Goal: Information Seeking & Learning: Learn about a topic

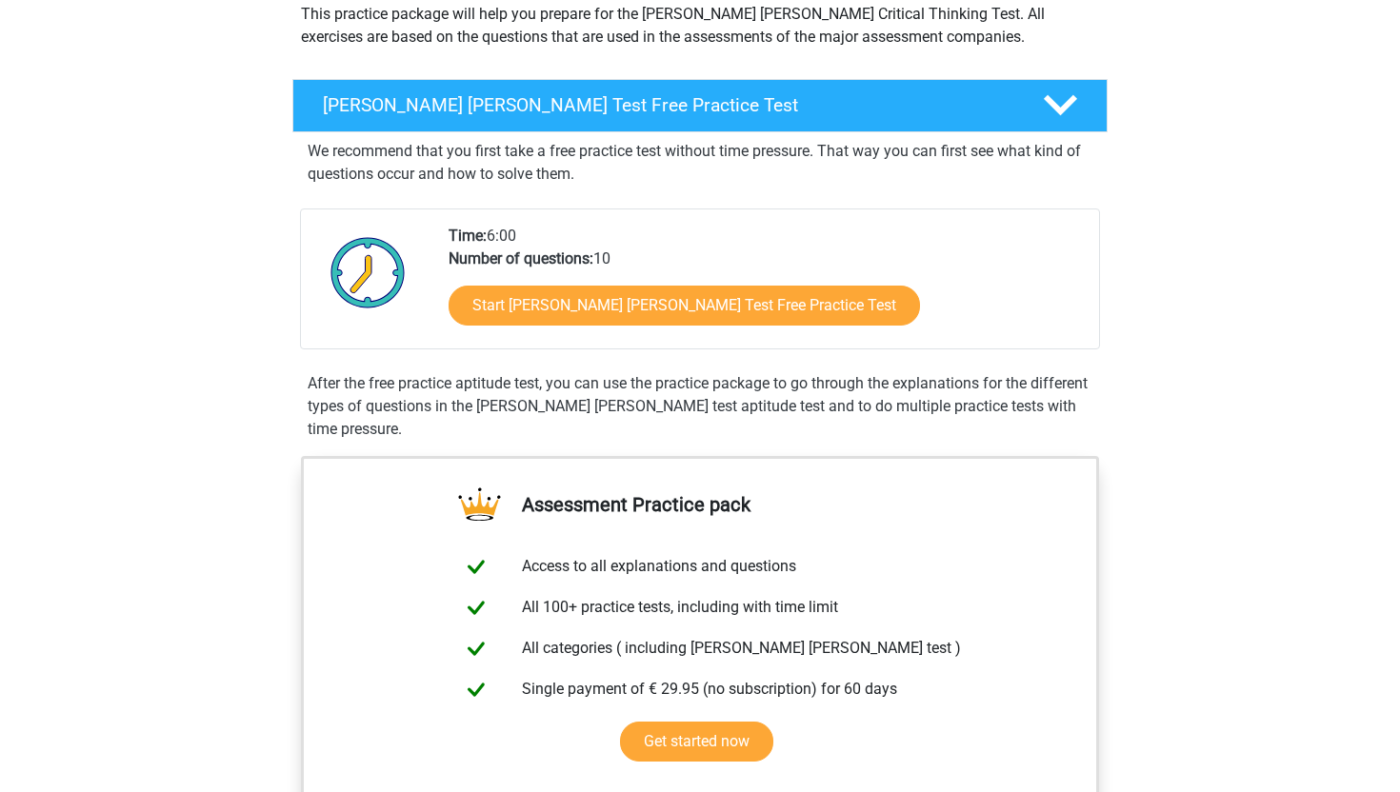
scroll to position [238, 0]
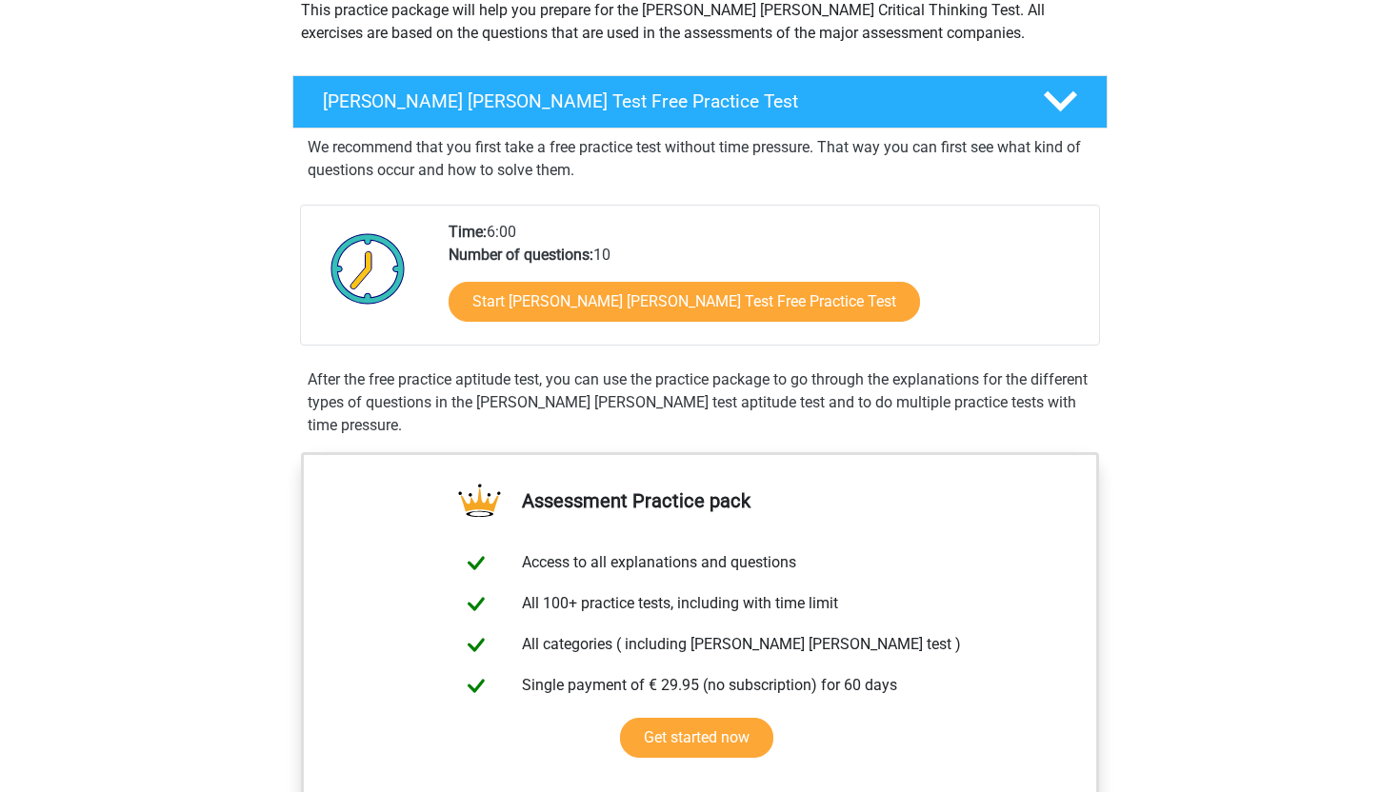
click at [622, 280] on div "Start [PERSON_NAME] [PERSON_NAME] Test Free Practice Test" at bounding box center [765, 306] width 635 height 78
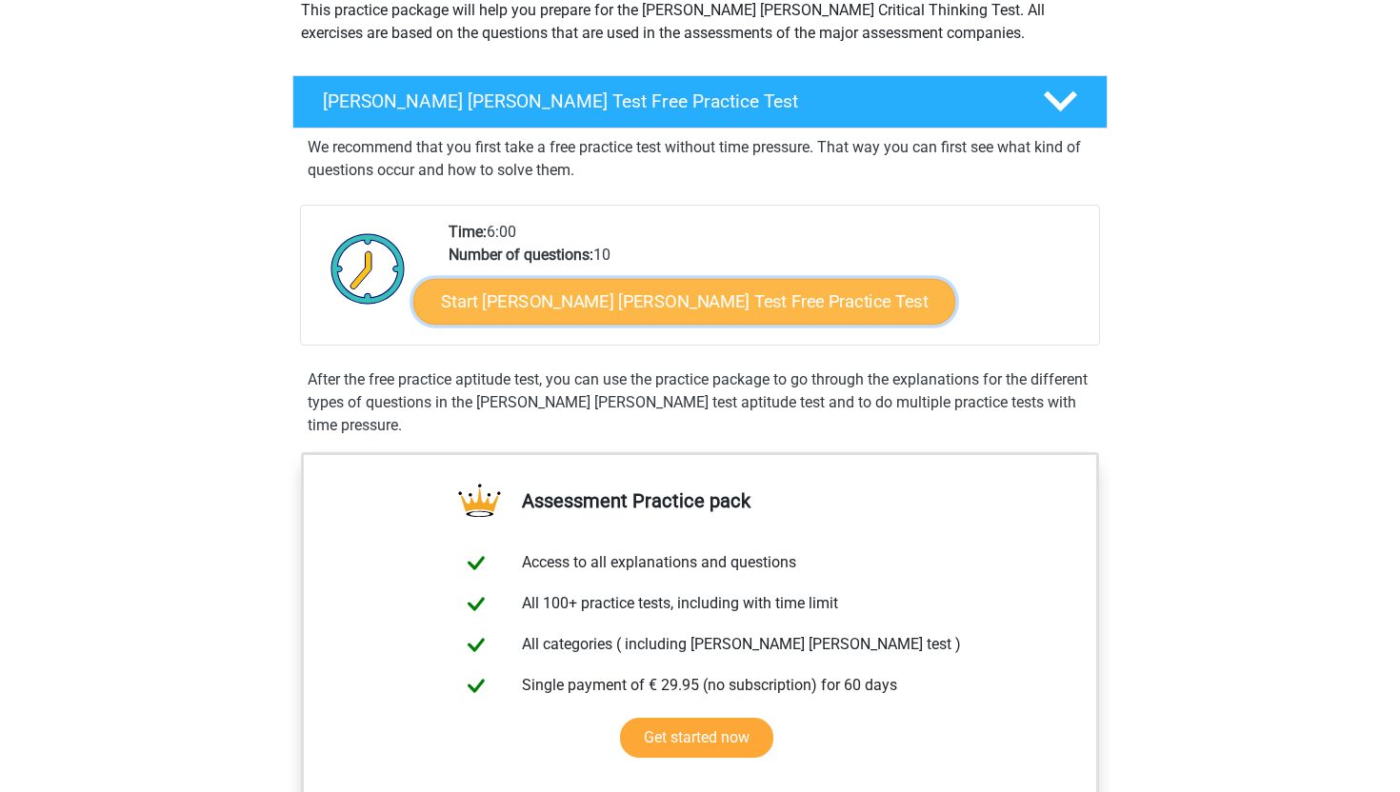
click at [596, 317] on link "Start [PERSON_NAME] [PERSON_NAME] Test Free Practice Test" at bounding box center [684, 302] width 542 height 46
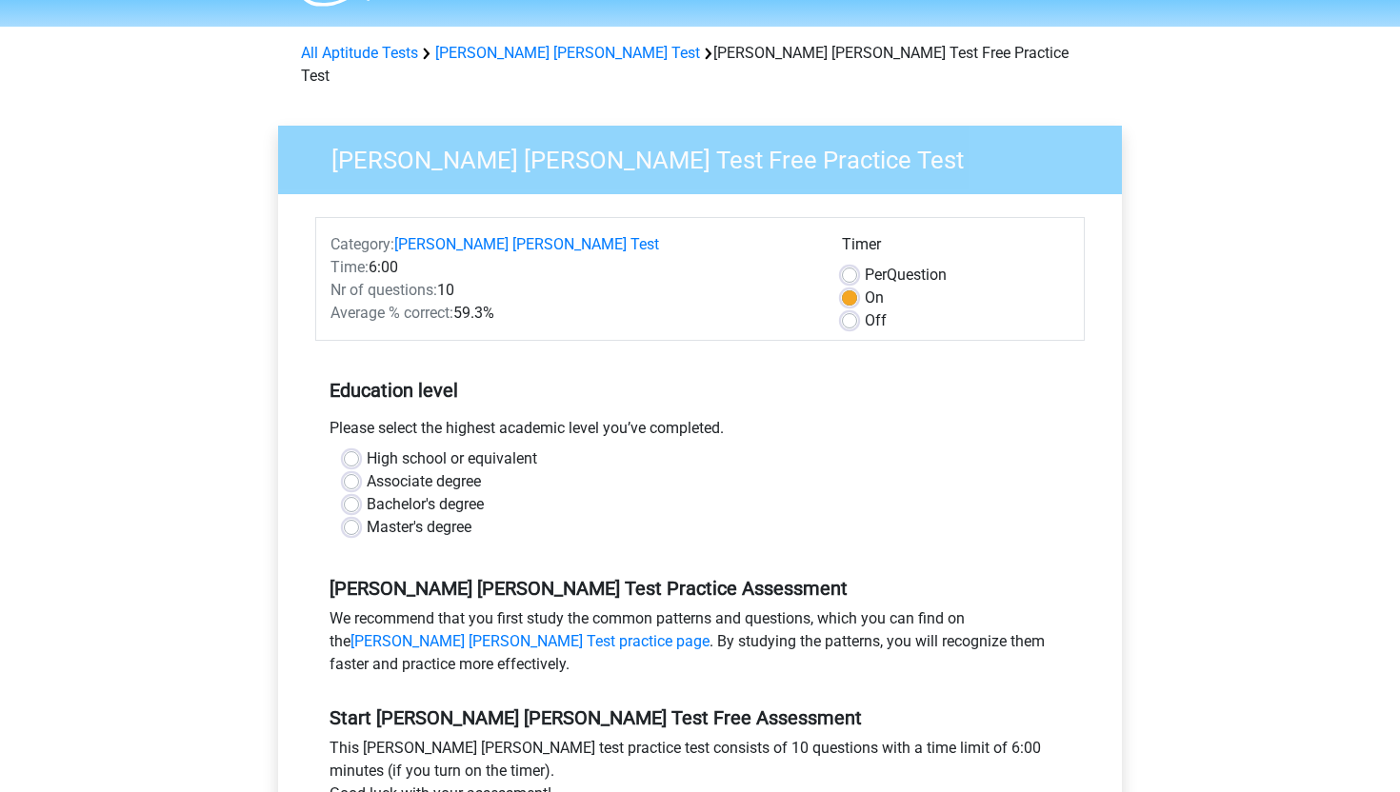
scroll to position [62, 0]
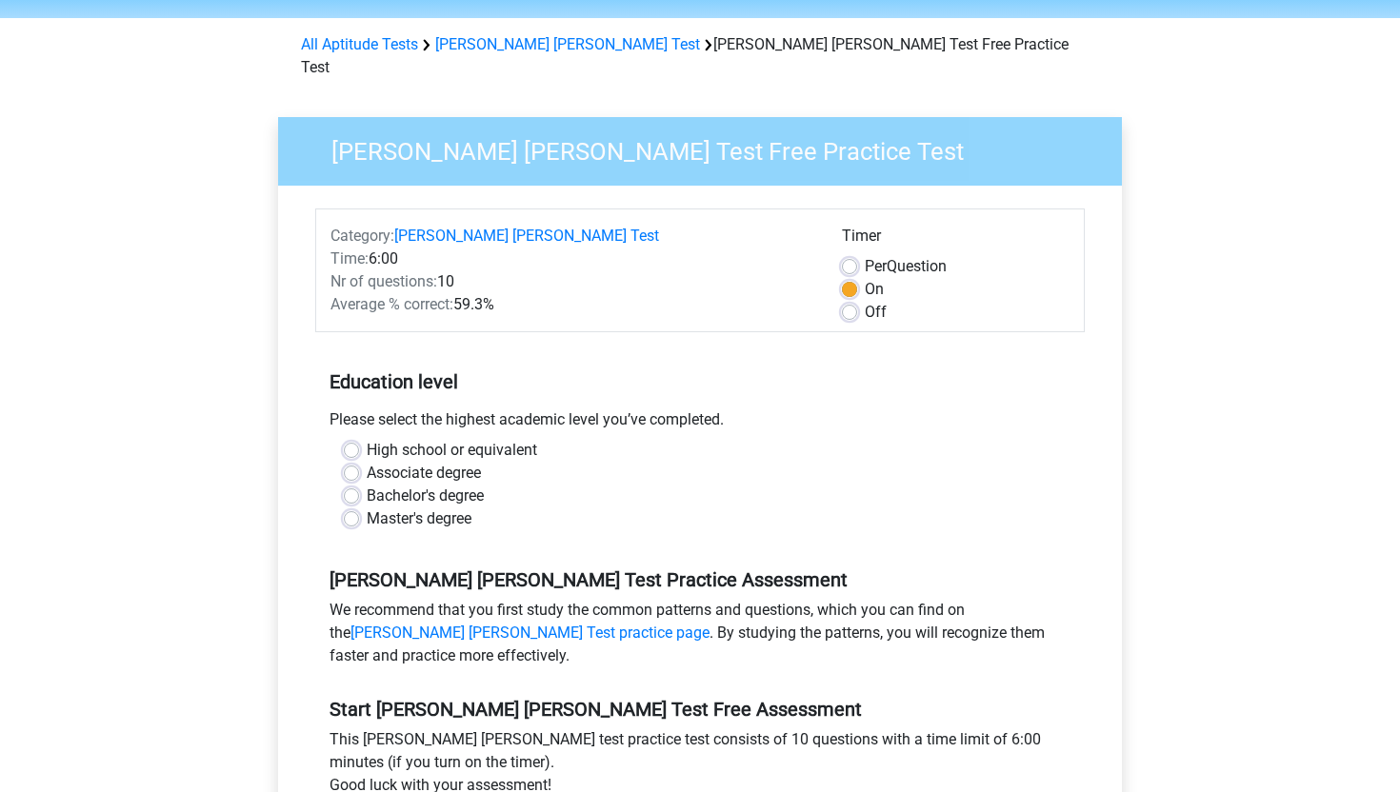
click at [514, 439] on label "High school or equivalent" at bounding box center [452, 450] width 170 height 23
click at [359, 439] on input "High school or equivalent" at bounding box center [351, 448] width 15 height 19
radio input "true"
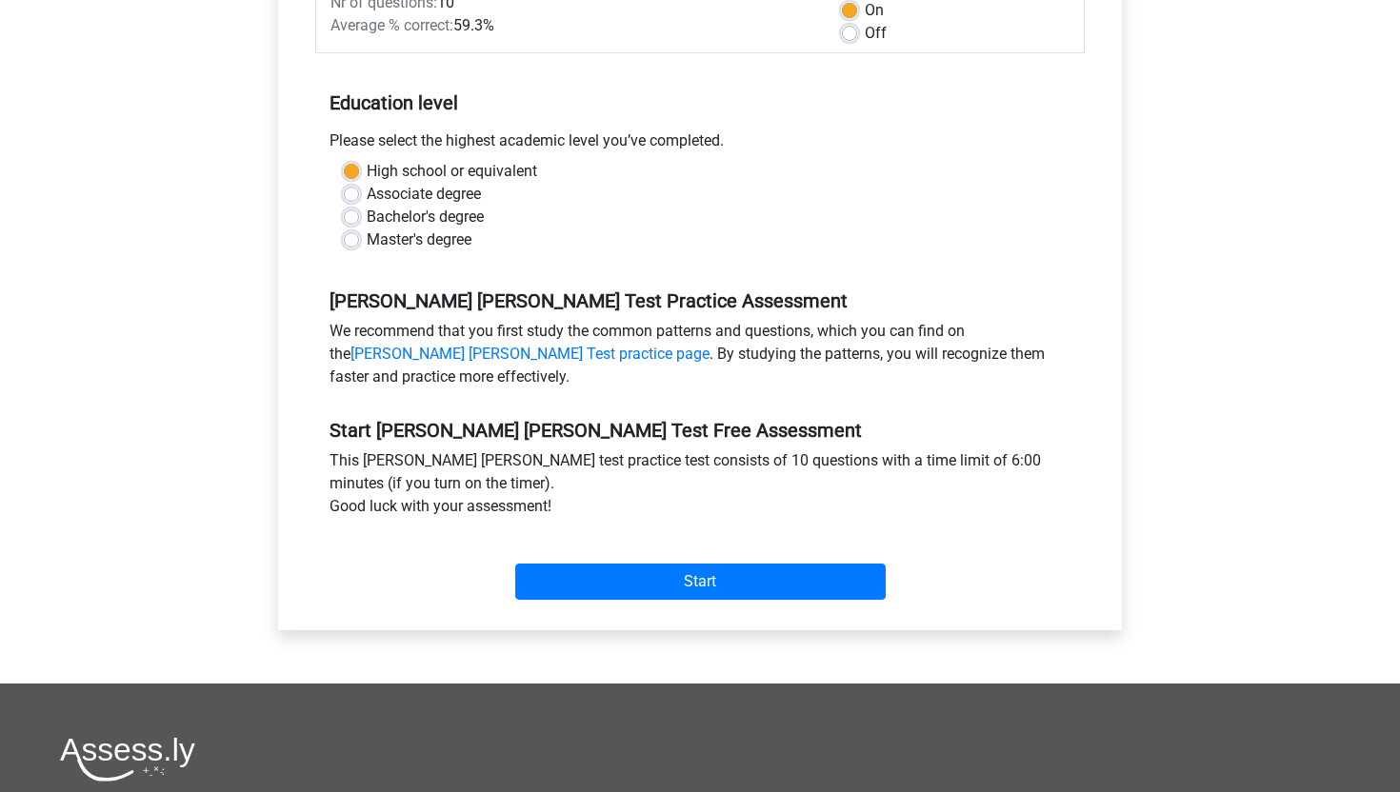
scroll to position [339, 0]
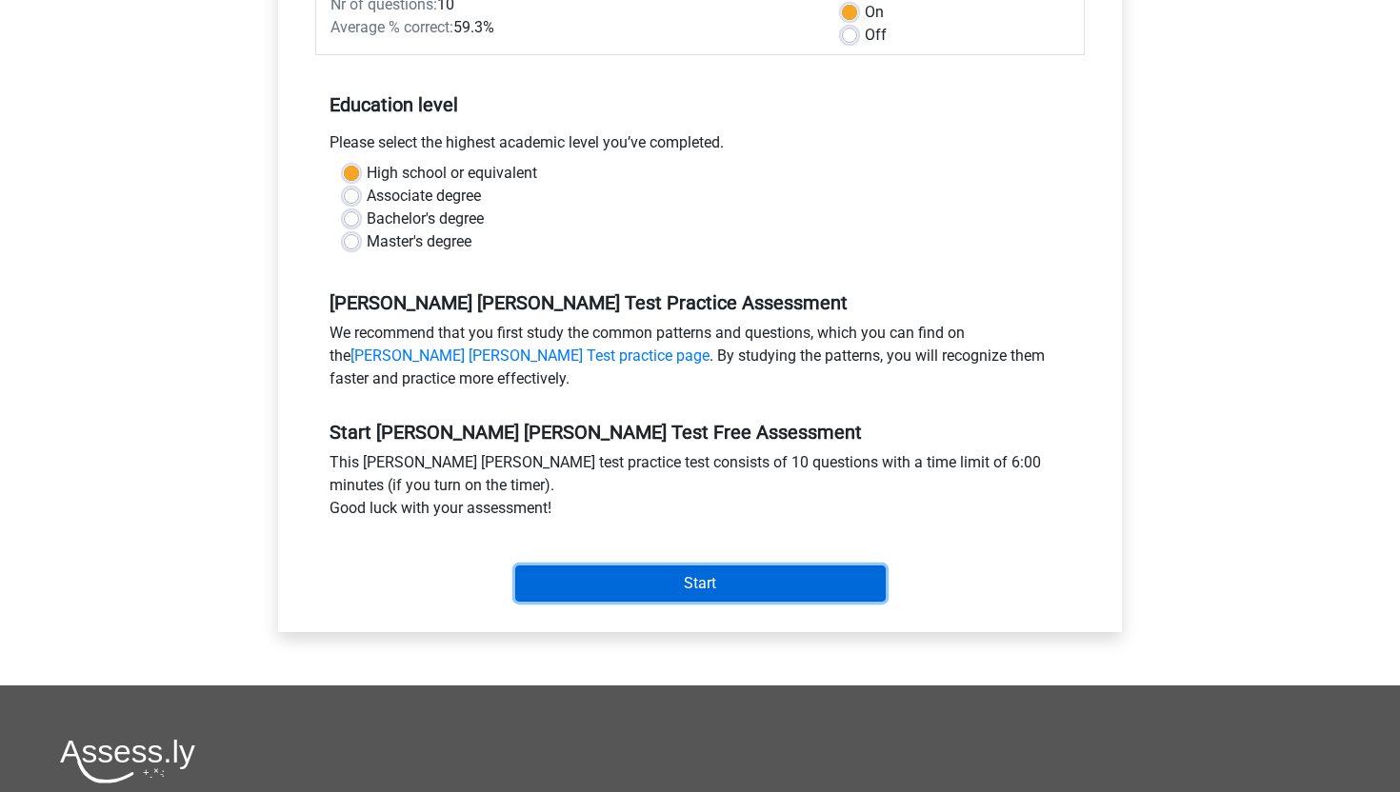
click at [731, 574] on input "Start" at bounding box center [700, 584] width 370 height 36
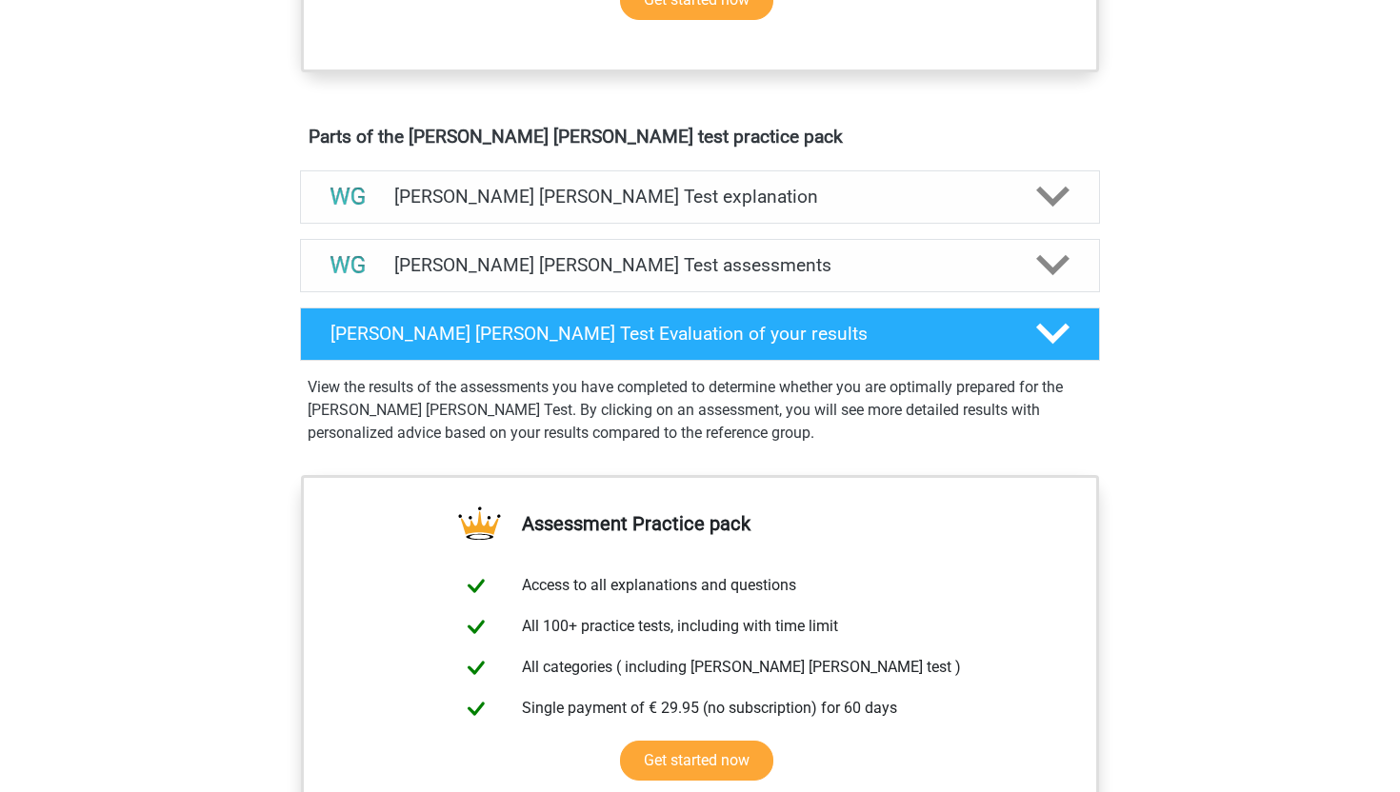
scroll to position [992, 0]
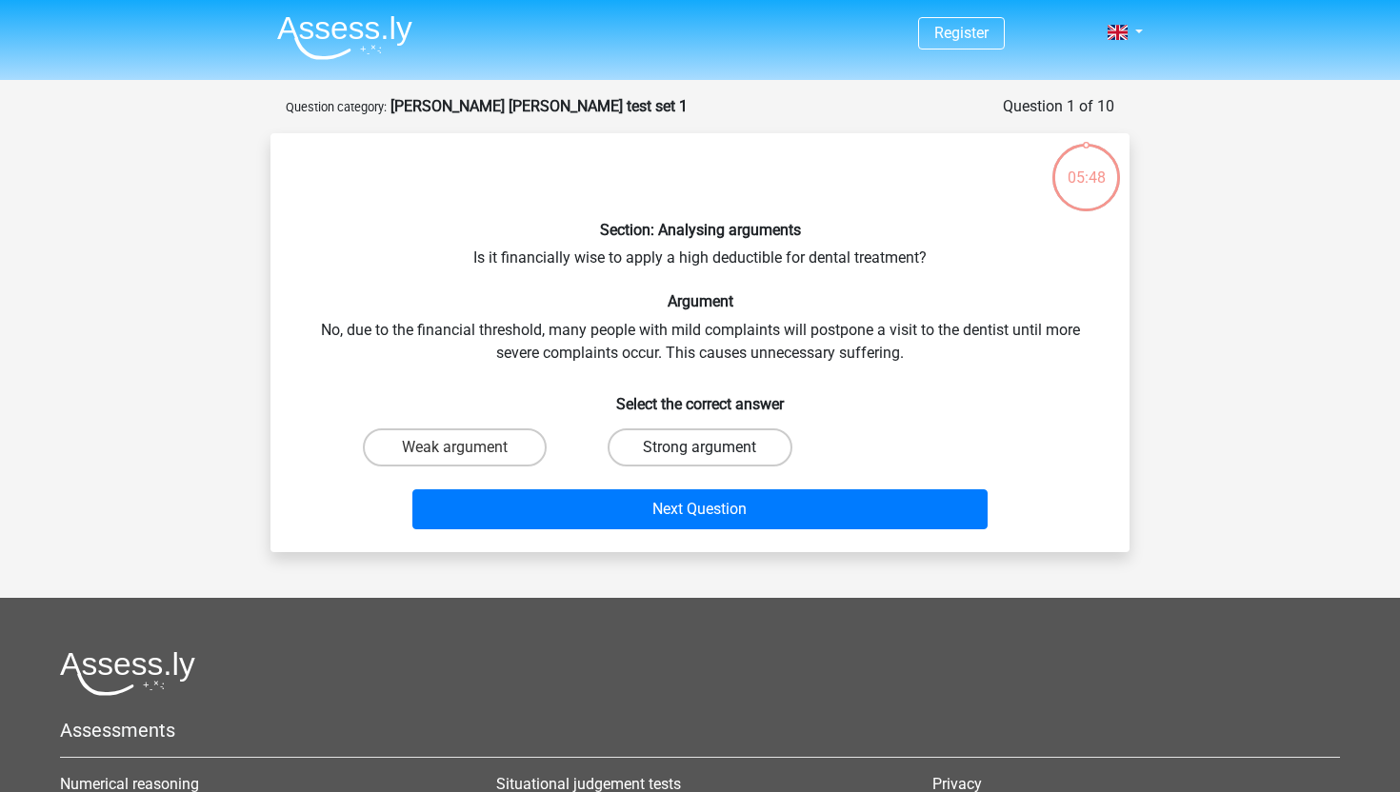
click at [660, 447] on label "Strong argument" at bounding box center [699, 447] width 184 height 38
click at [700, 447] on input "Strong argument" at bounding box center [706, 453] width 12 height 12
radio input "true"
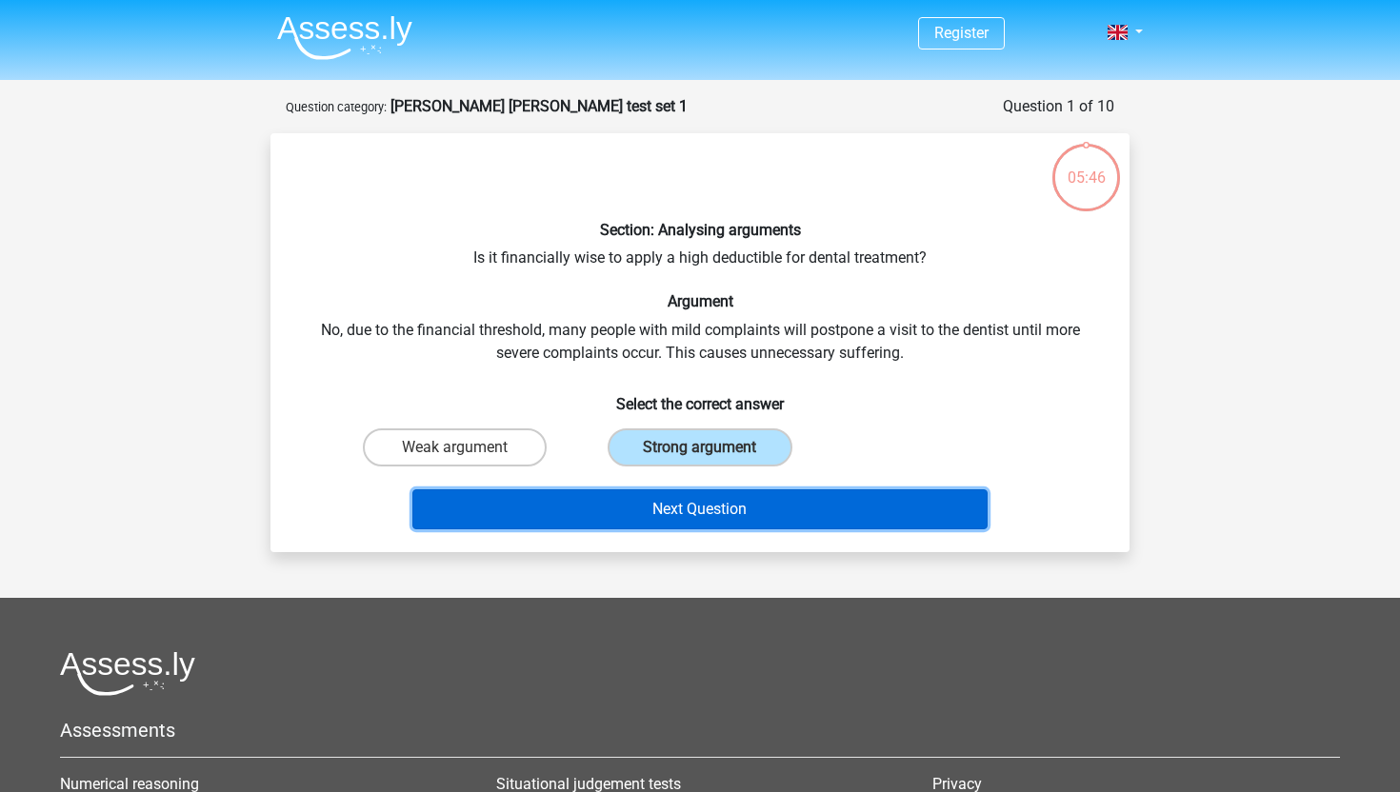
click at [652, 521] on button "Next Question" at bounding box center [700, 509] width 576 height 40
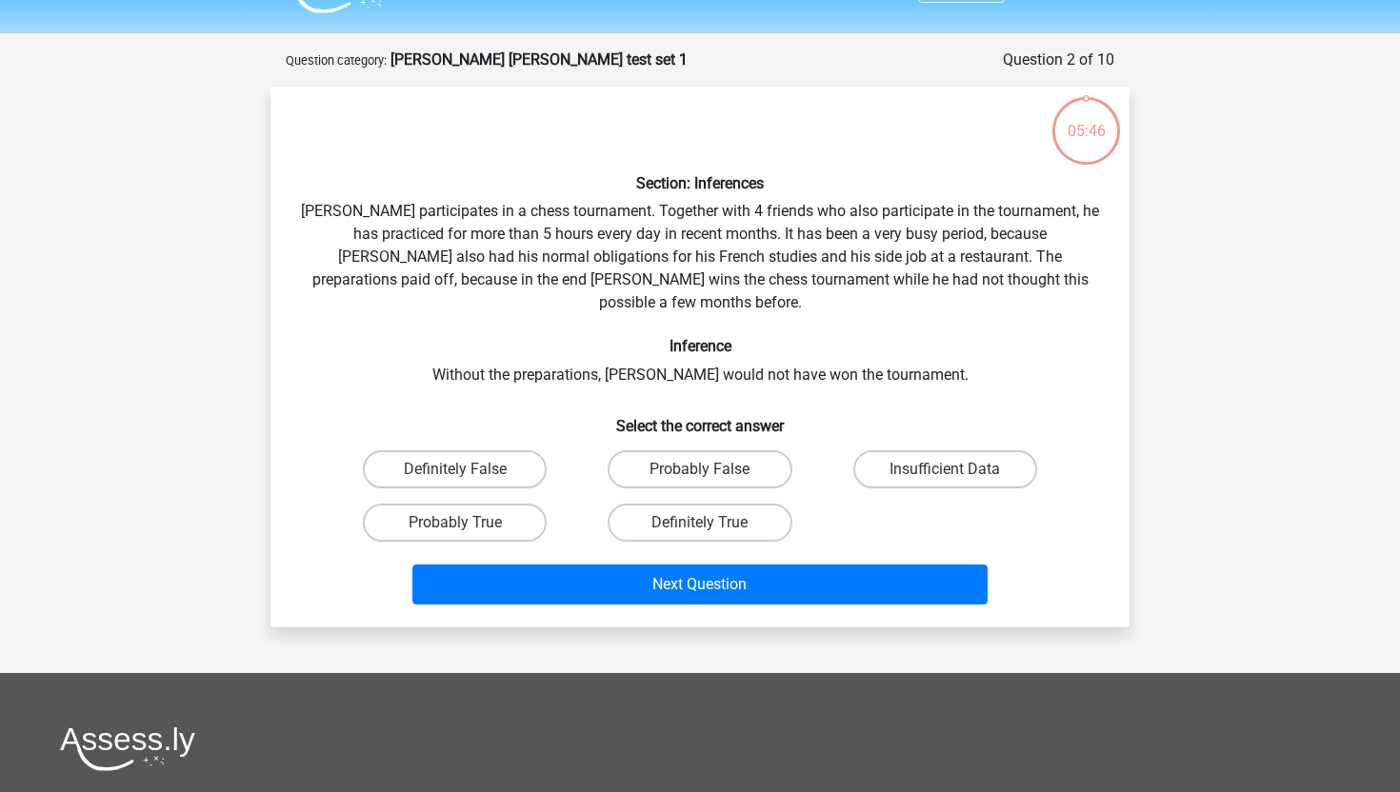
scroll to position [95, 0]
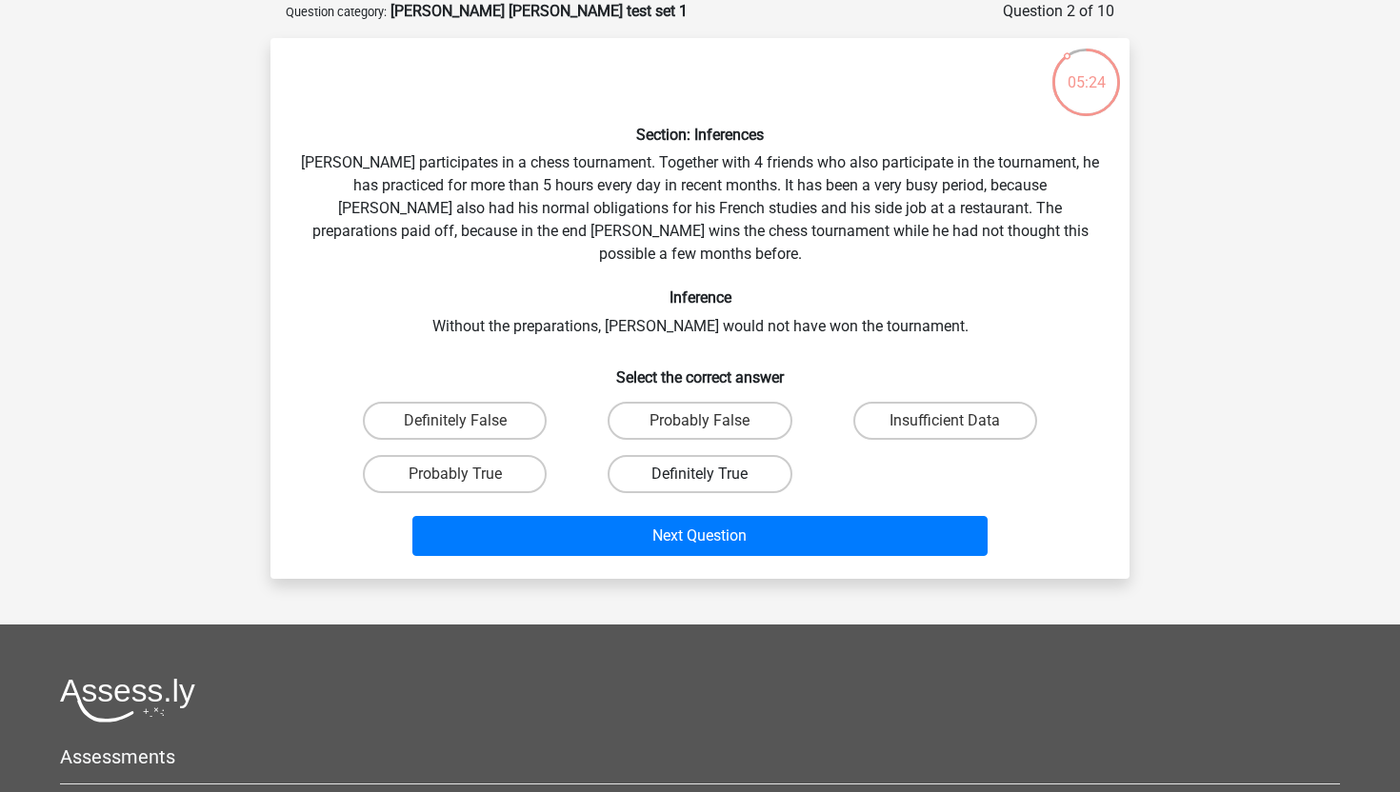
click at [670, 455] on label "Definitely True" at bounding box center [699, 474] width 184 height 38
click at [700, 474] on input "Definitely True" at bounding box center [706, 480] width 12 height 12
radio input "true"
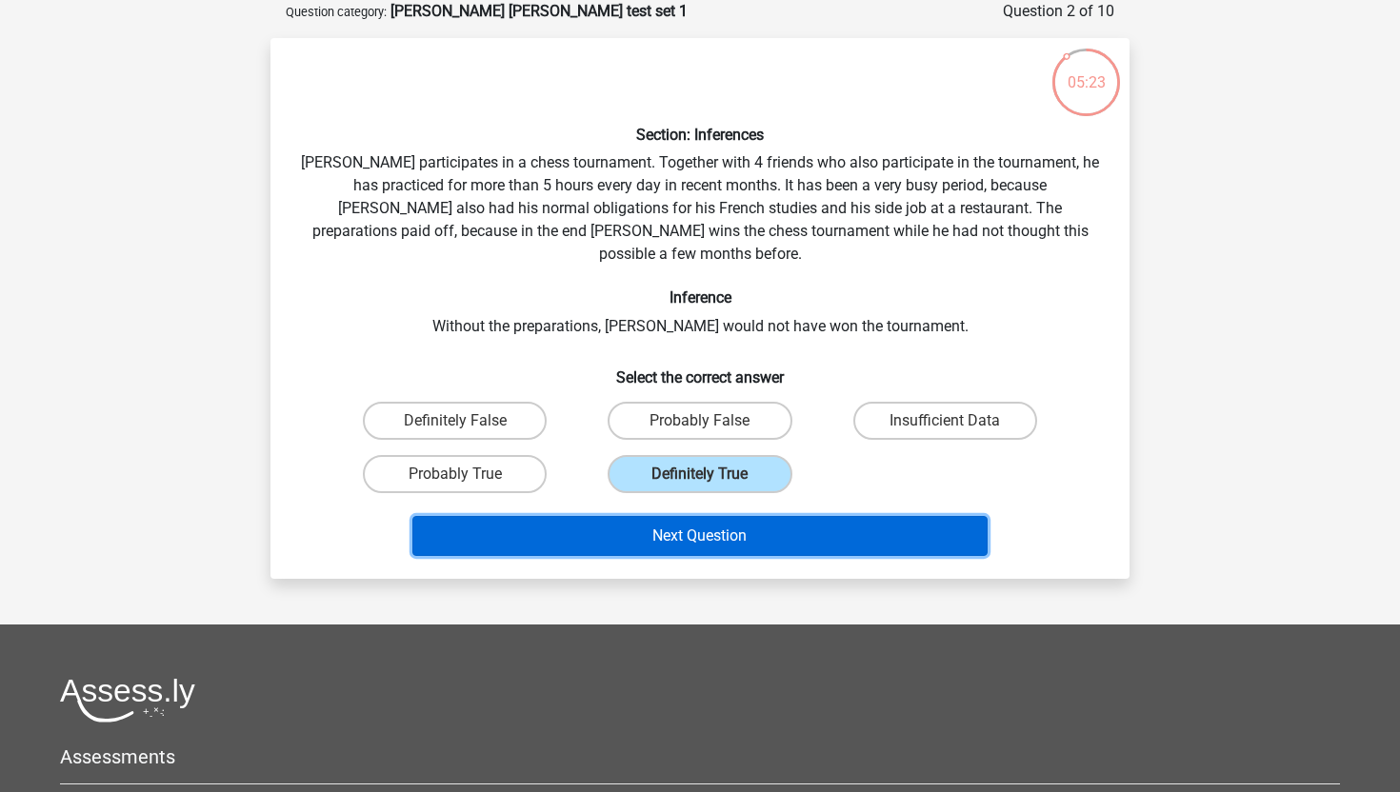
click at [674, 516] on button "Next Question" at bounding box center [700, 536] width 576 height 40
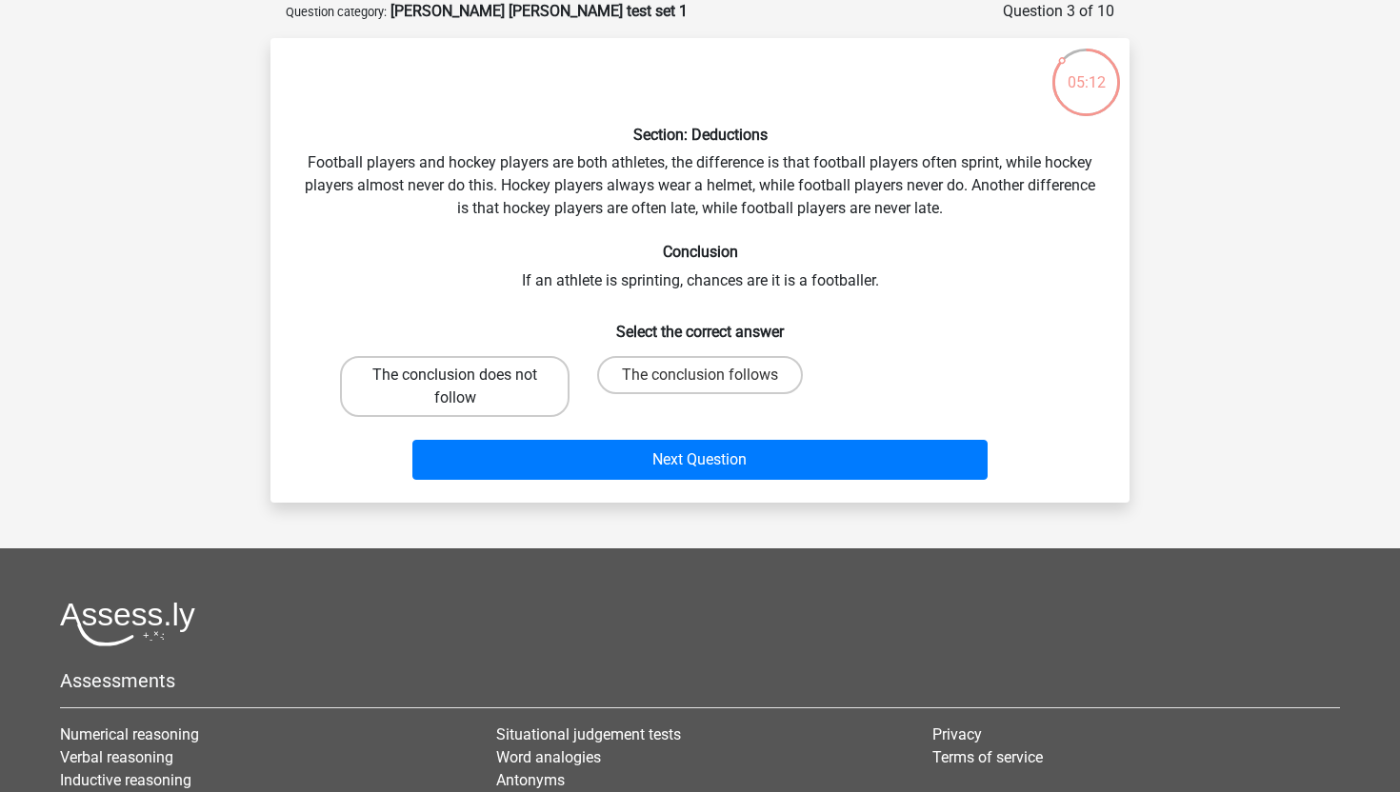
click at [493, 400] on label "The conclusion does not follow" at bounding box center [454, 386] width 229 height 61
click at [467, 387] on input "The conclusion does not follow" at bounding box center [461, 381] width 12 height 12
radio input "true"
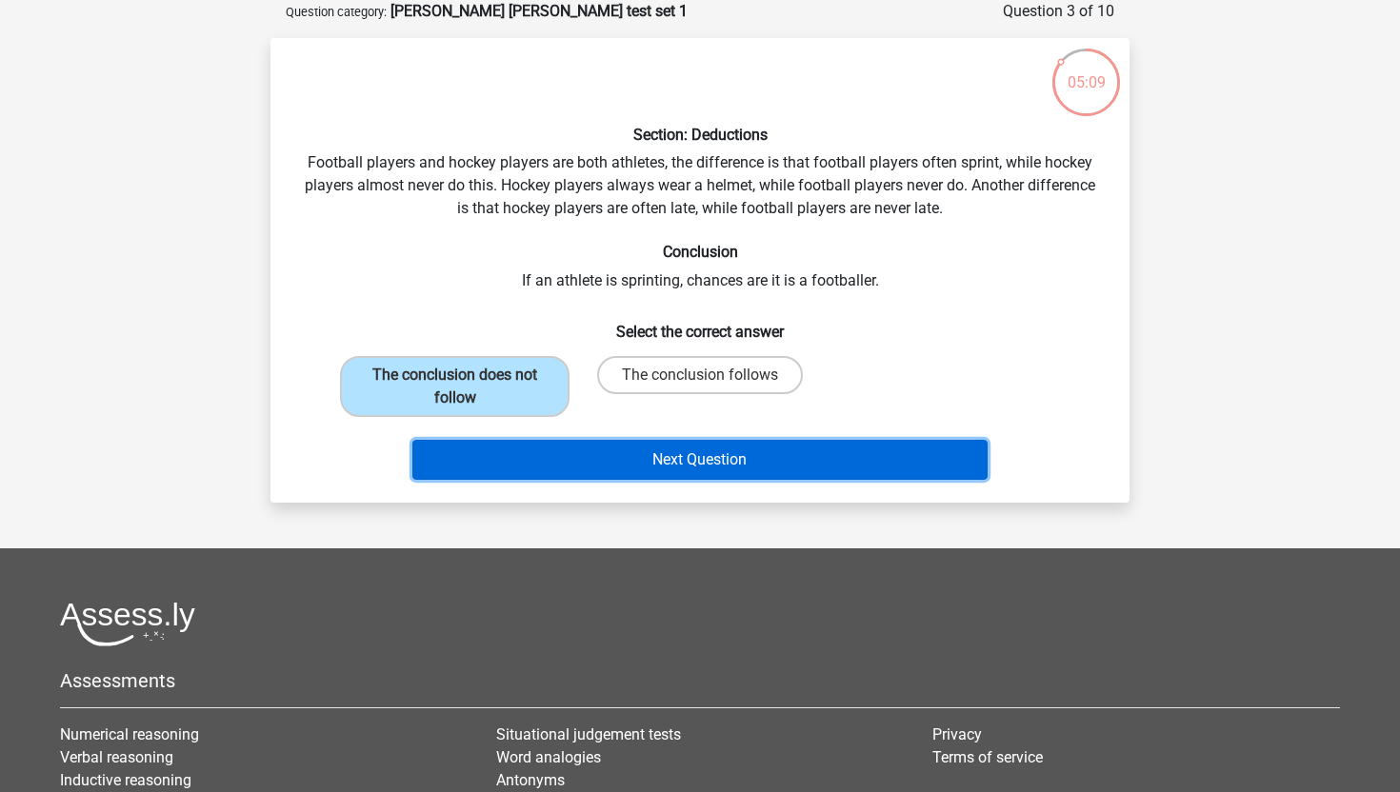
click at [548, 459] on button "Next Question" at bounding box center [700, 460] width 576 height 40
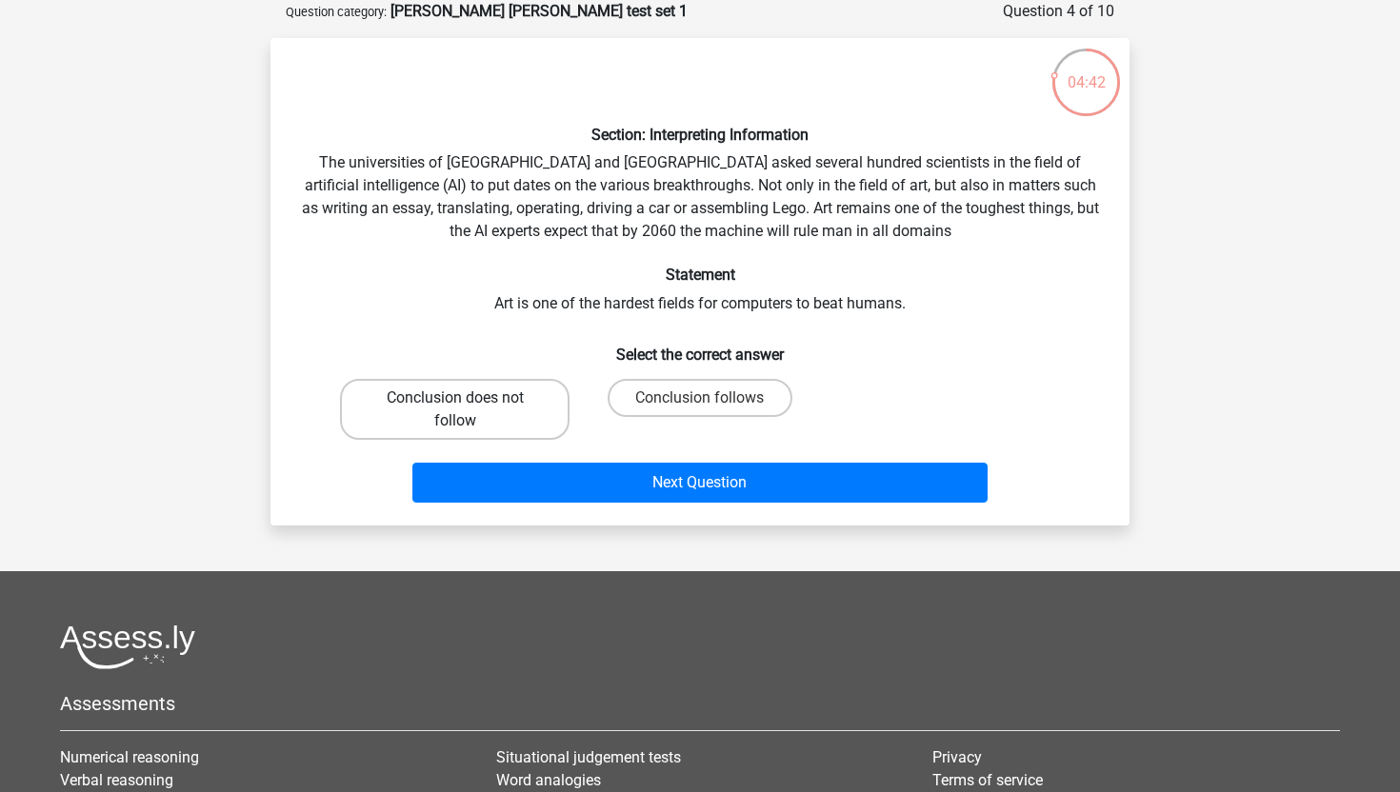
click at [527, 411] on label "Conclusion does not follow" at bounding box center [454, 409] width 229 height 61
click at [467, 410] on input "Conclusion does not follow" at bounding box center [461, 404] width 12 height 12
radio input "true"
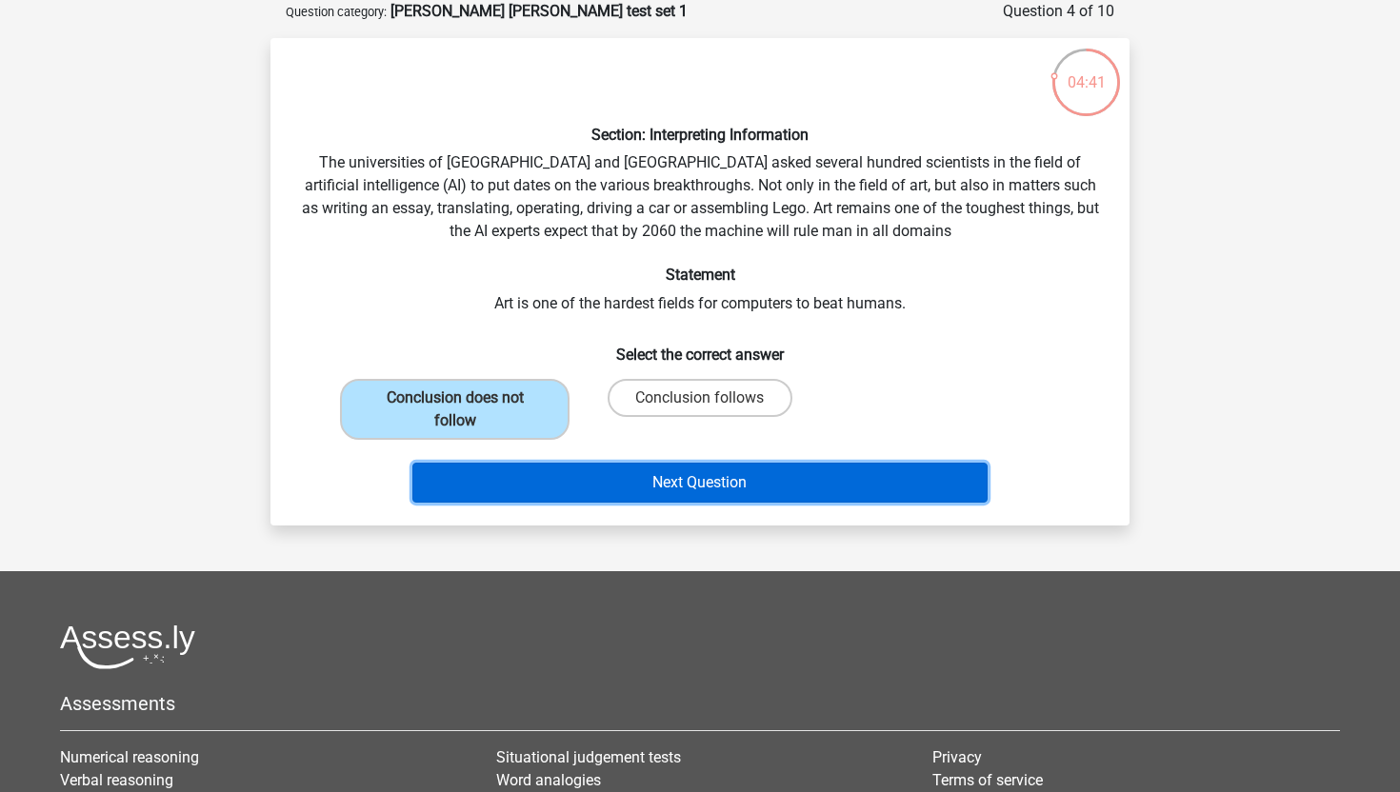
click at [544, 471] on button "Next Question" at bounding box center [700, 483] width 576 height 40
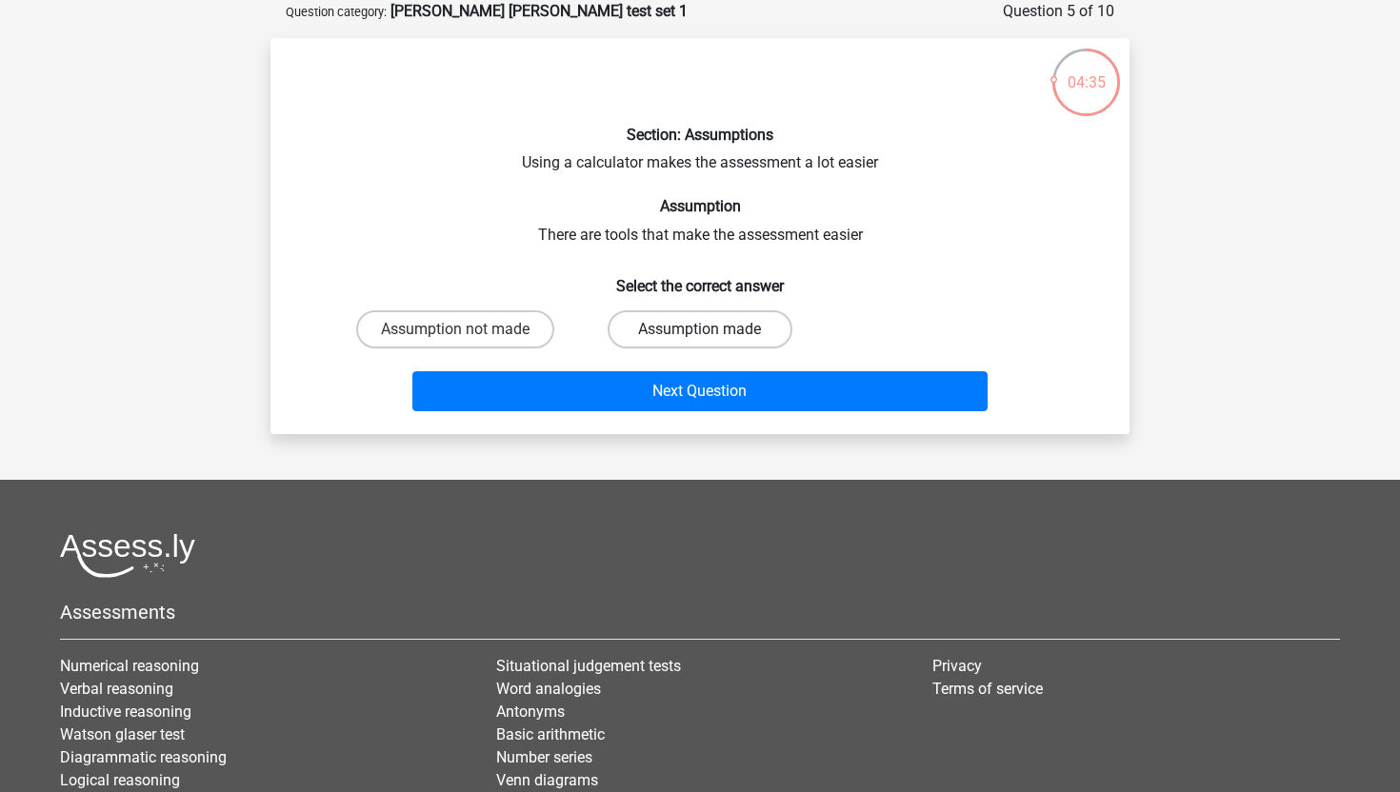
click at [671, 330] on label "Assumption made" at bounding box center [699, 329] width 184 height 38
click at [700, 330] on input "Assumption made" at bounding box center [706, 335] width 12 height 12
radio input "true"
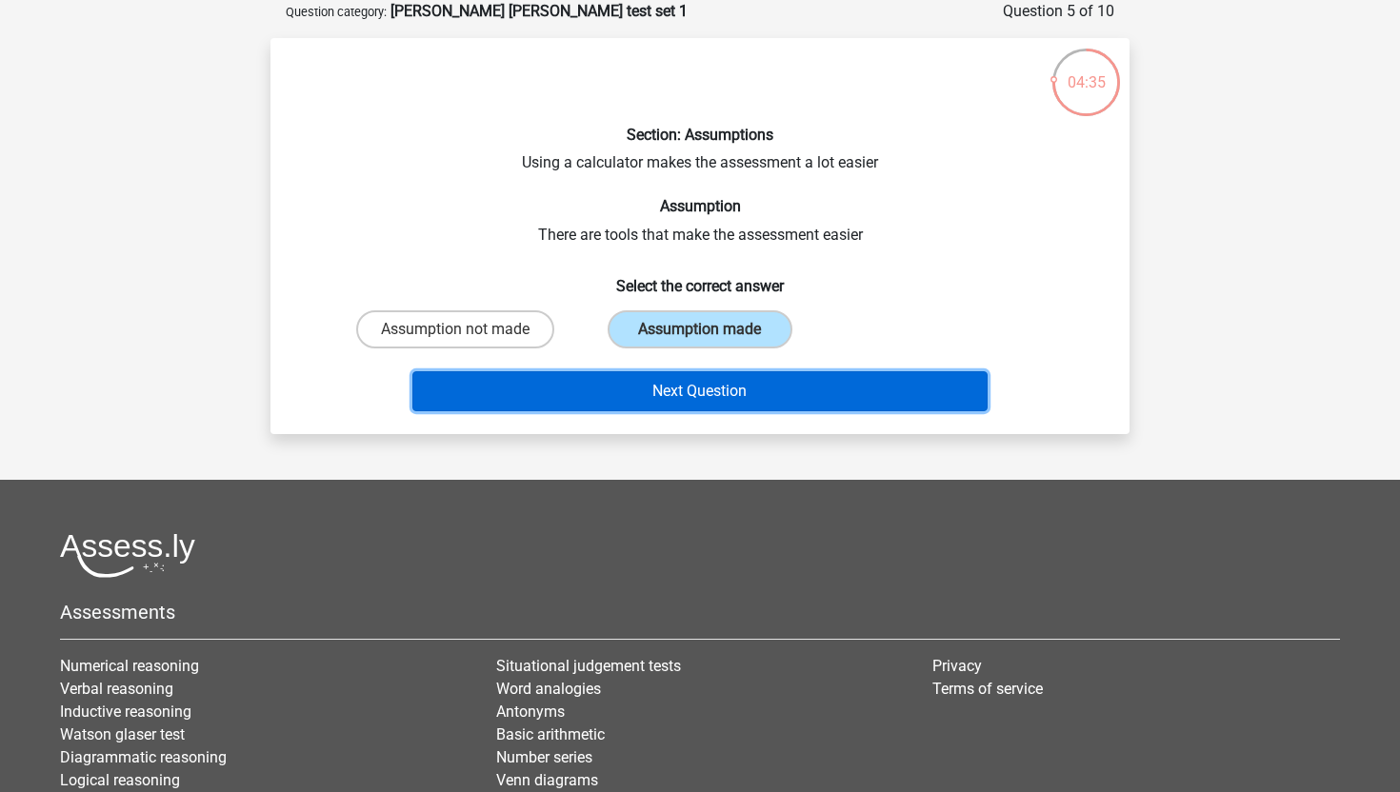
click at [662, 380] on button "Next Question" at bounding box center [700, 391] width 576 height 40
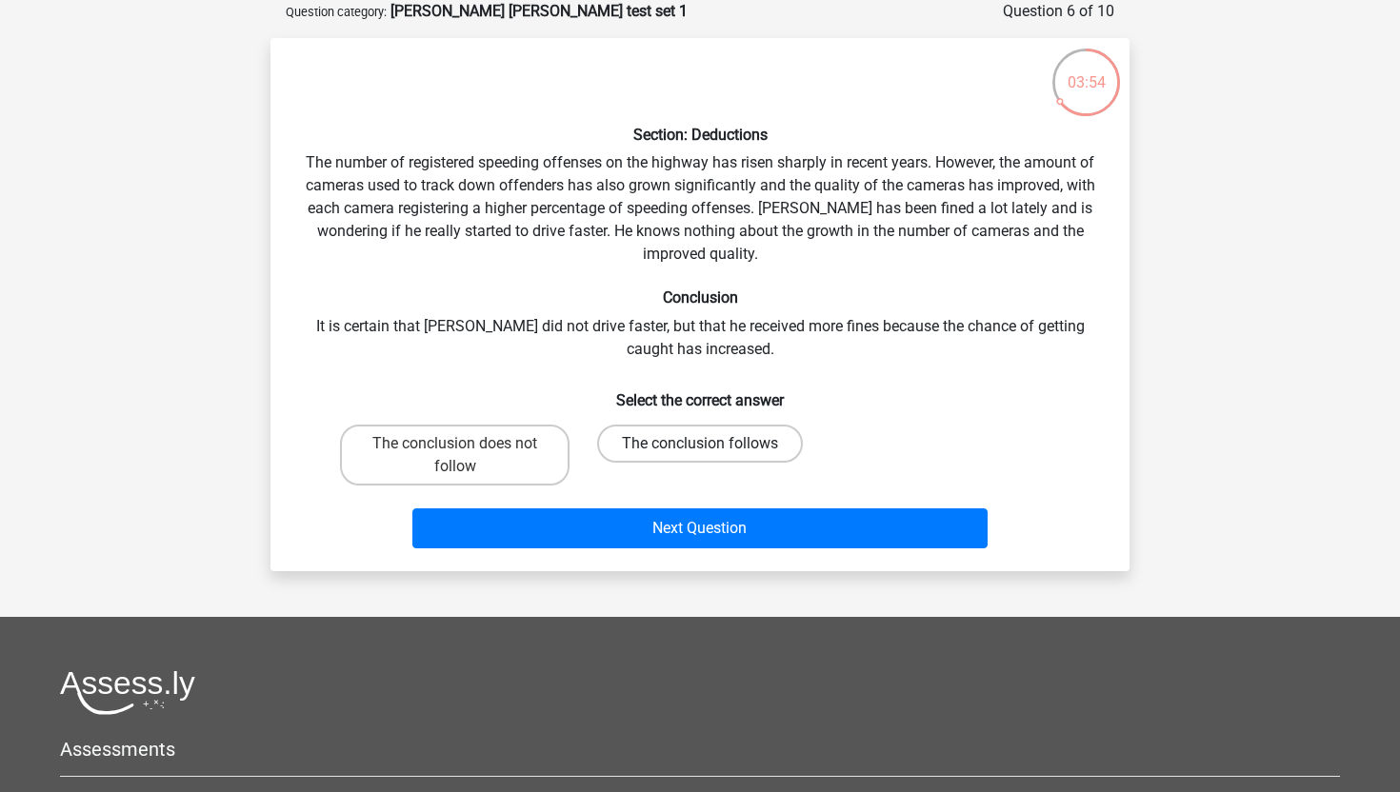
click at [619, 442] on label "The conclusion follows" at bounding box center [700, 444] width 206 height 38
click at [700, 444] on input "The conclusion follows" at bounding box center [706, 450] width 12 height 12
radio input "true"
click at [520, 459] on label "The conclusion does not follow" at bounding box center [454, 455] width 229 height 61
click at [467, 456] on input "The conclusion does not follow" at bounding box center [461, 450] width 12 height 12
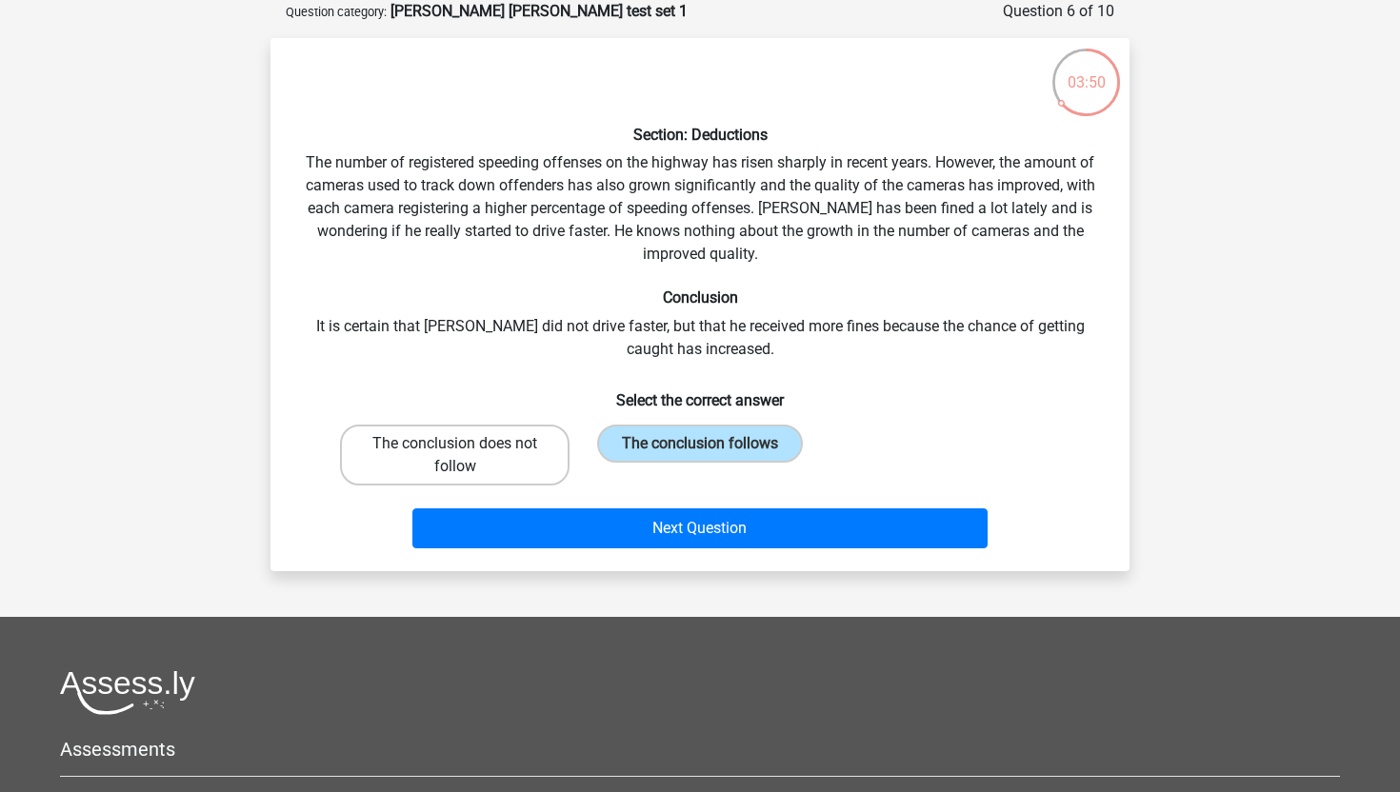
radio input "true"
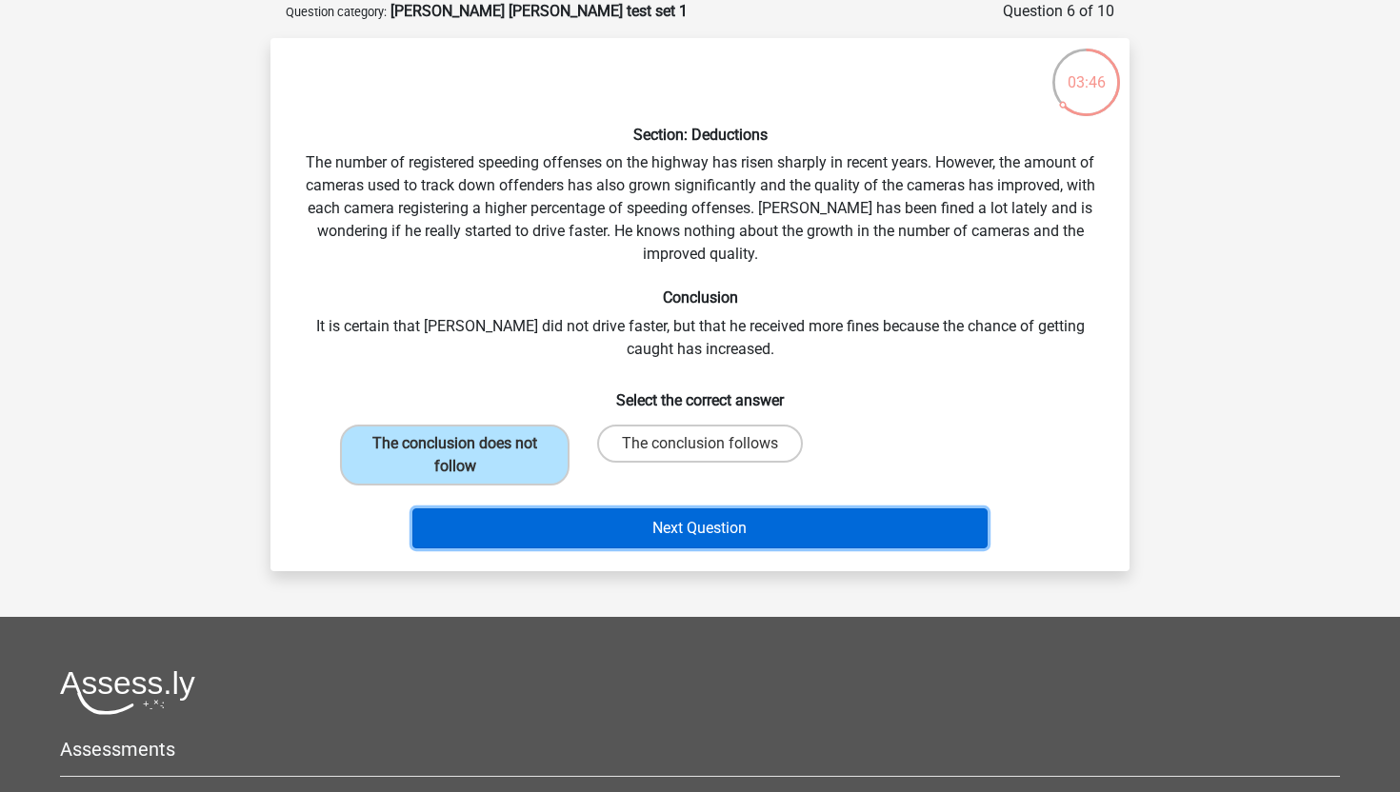
click at [530, 529] on button "Next Question" at bounding box center [700, 528] width 576 height 40
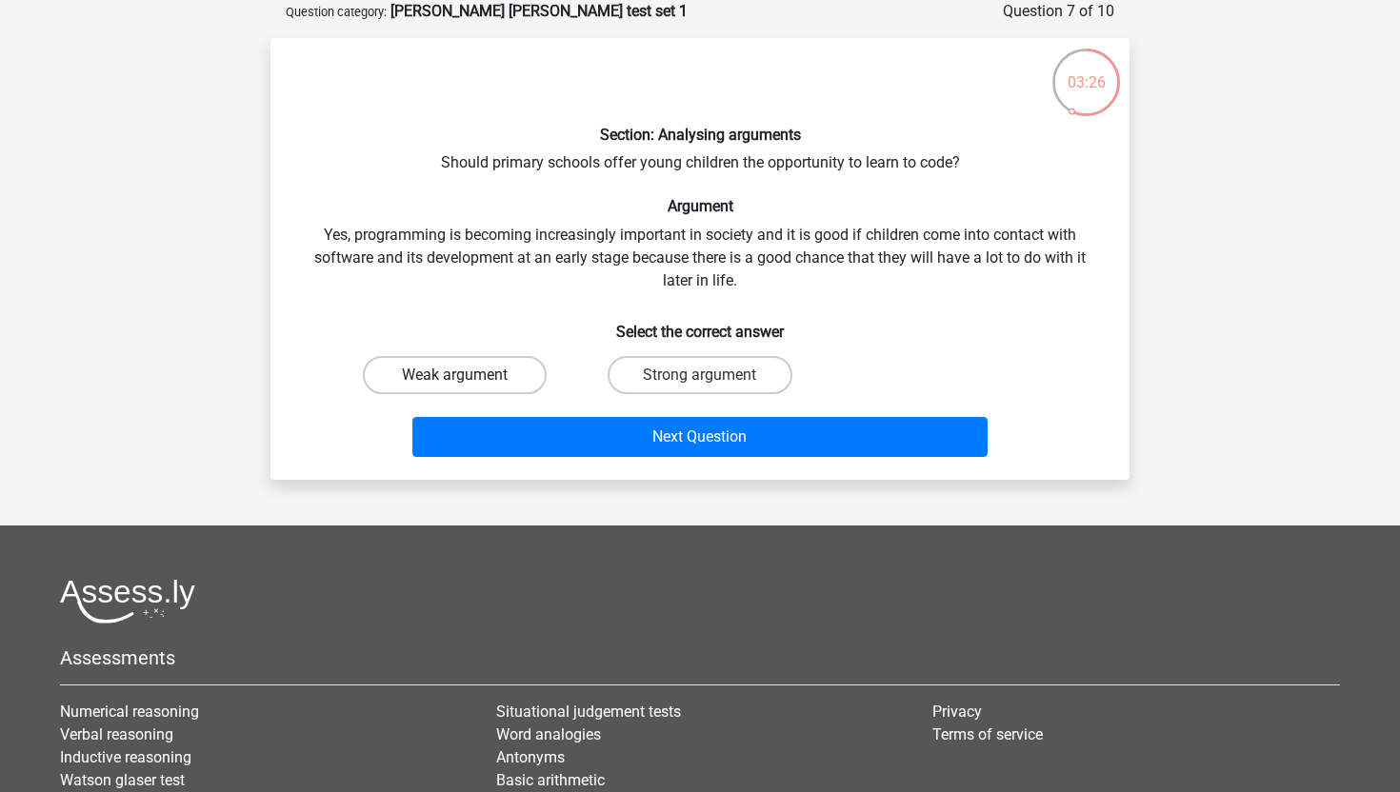
click at [527, 364] on label "Weak argument" at bounding box center [455, 375] width 184 height 38
click at [467, 375] on input "Weak argument" at bounding box center [461, 381] width 12 height 12
radio input "true"
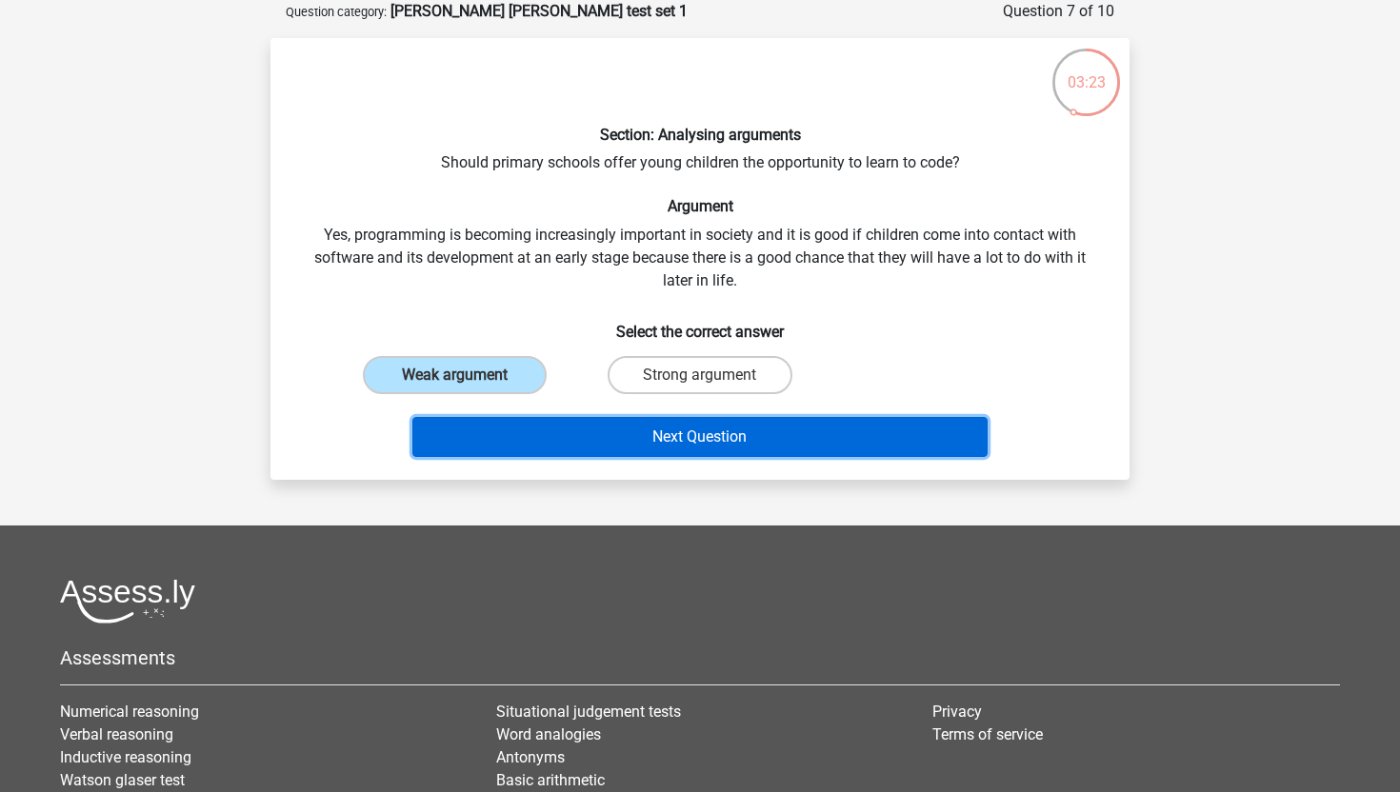
click at [583, 439] on button "Next Question" at bounding box center [700, 437] width 576 height 40
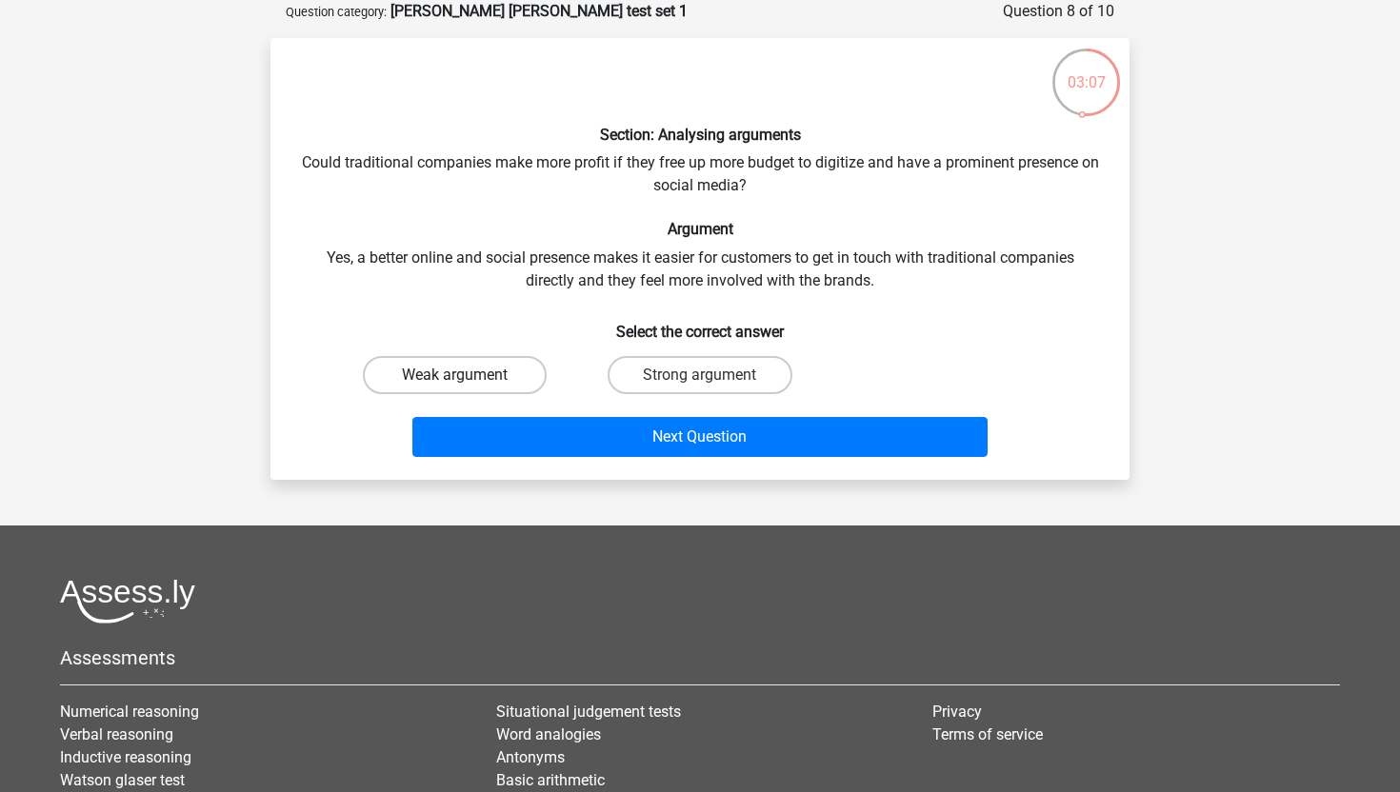
click at [536, 369] on label "Weak argument" at bounding box center [455, 375] width 184 height 38
click at [467, 375] on input "Weak argument" at bounding box center [461, 381] width 12 height 12
radio input "true"
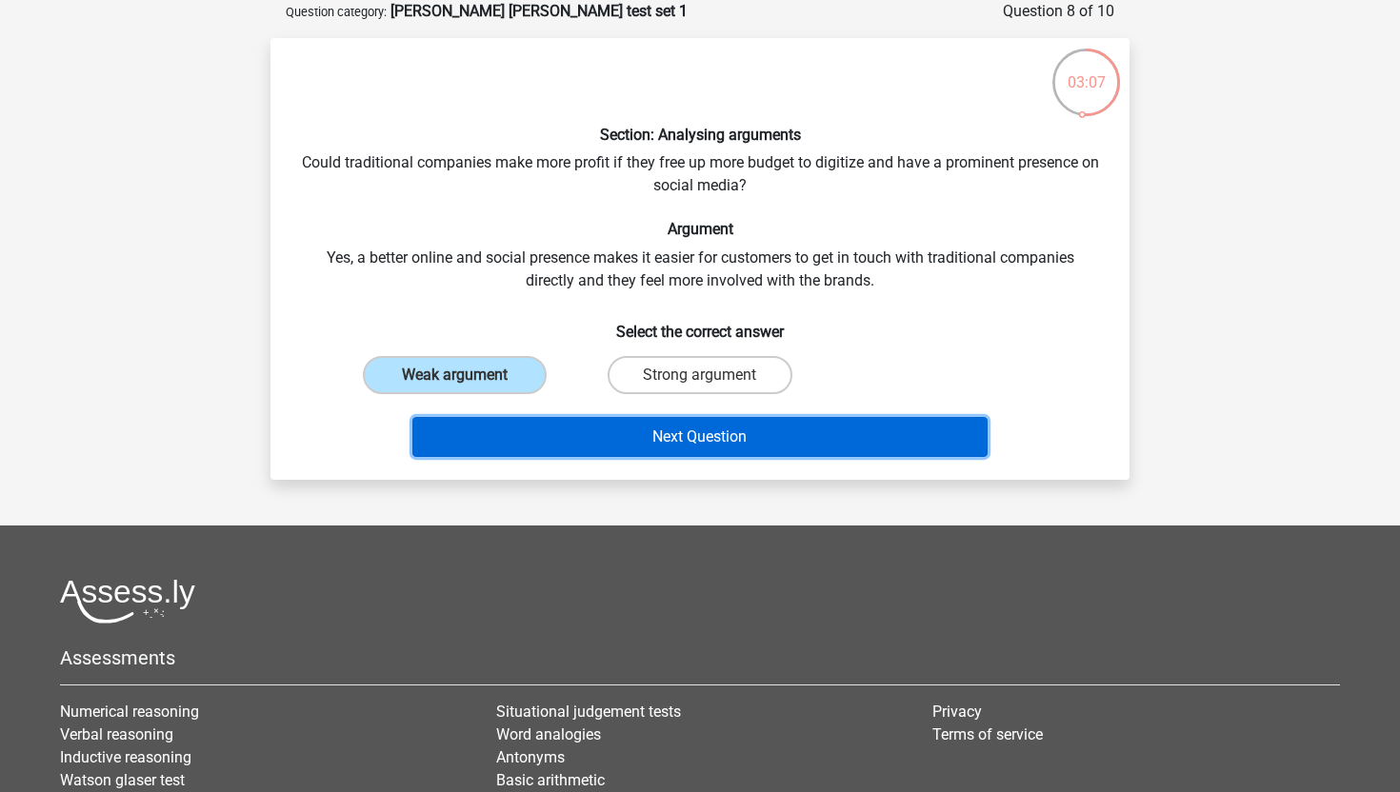
click at [571, 430] on button "Next Question" at bounding box center [700, 437] width 576 height 40
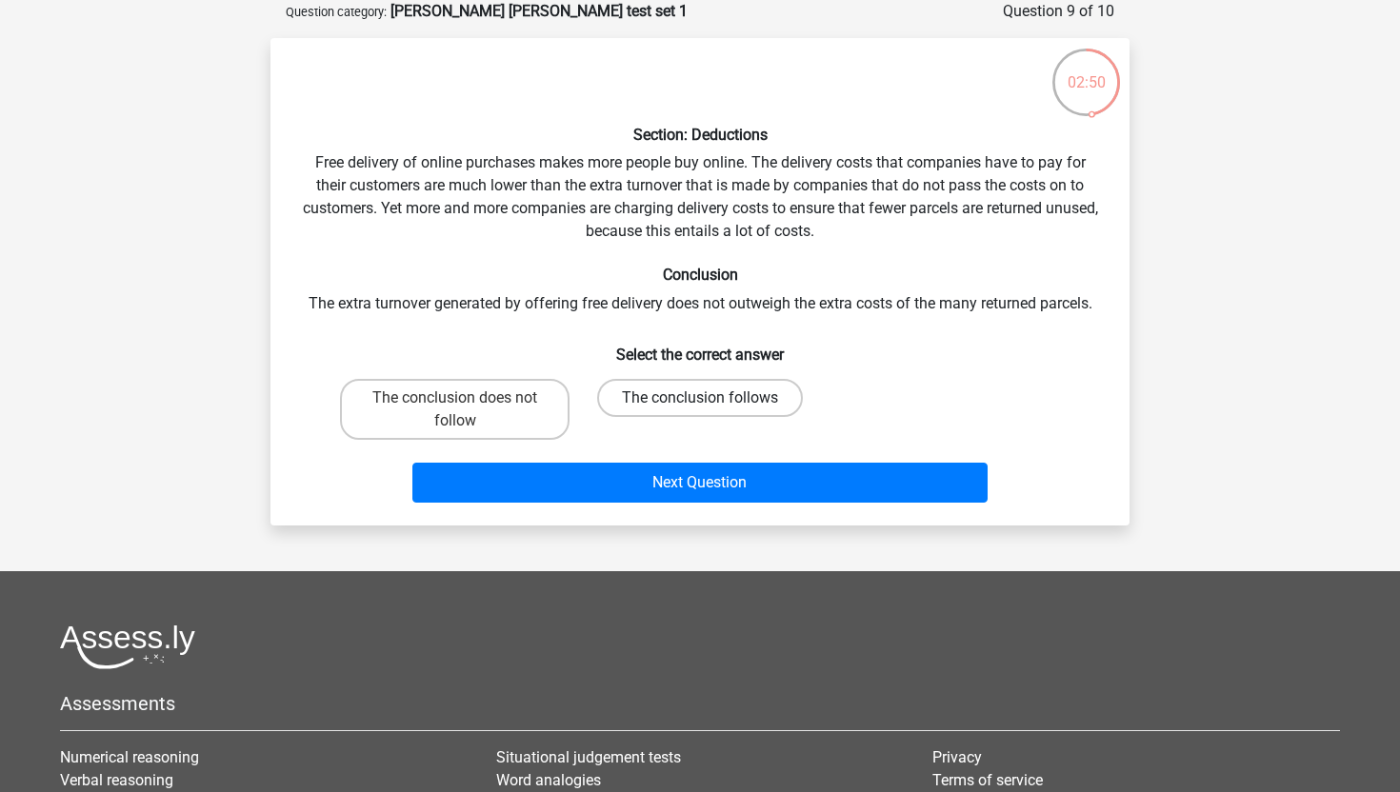
click at [659, 396] on label "The conclusion follows" at bounding box center [700, 398] width 206 height 38
click at [700, 398] on input "The conclusion follows" at bounding box center [706, 404] width 12 height 12
radio input "true"
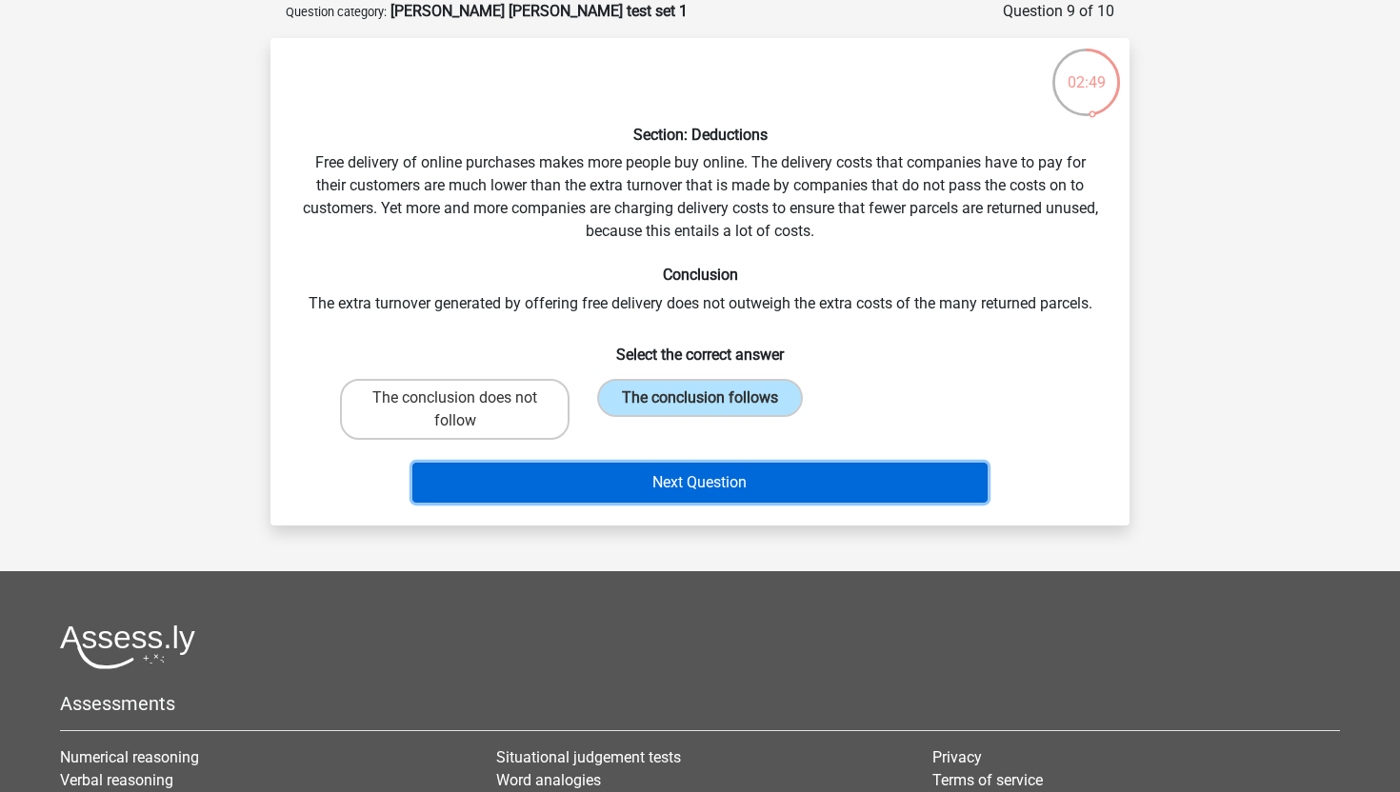
click at [651, 492] on button "Next Question" at bounding box center [700, 483] width 576 height 40
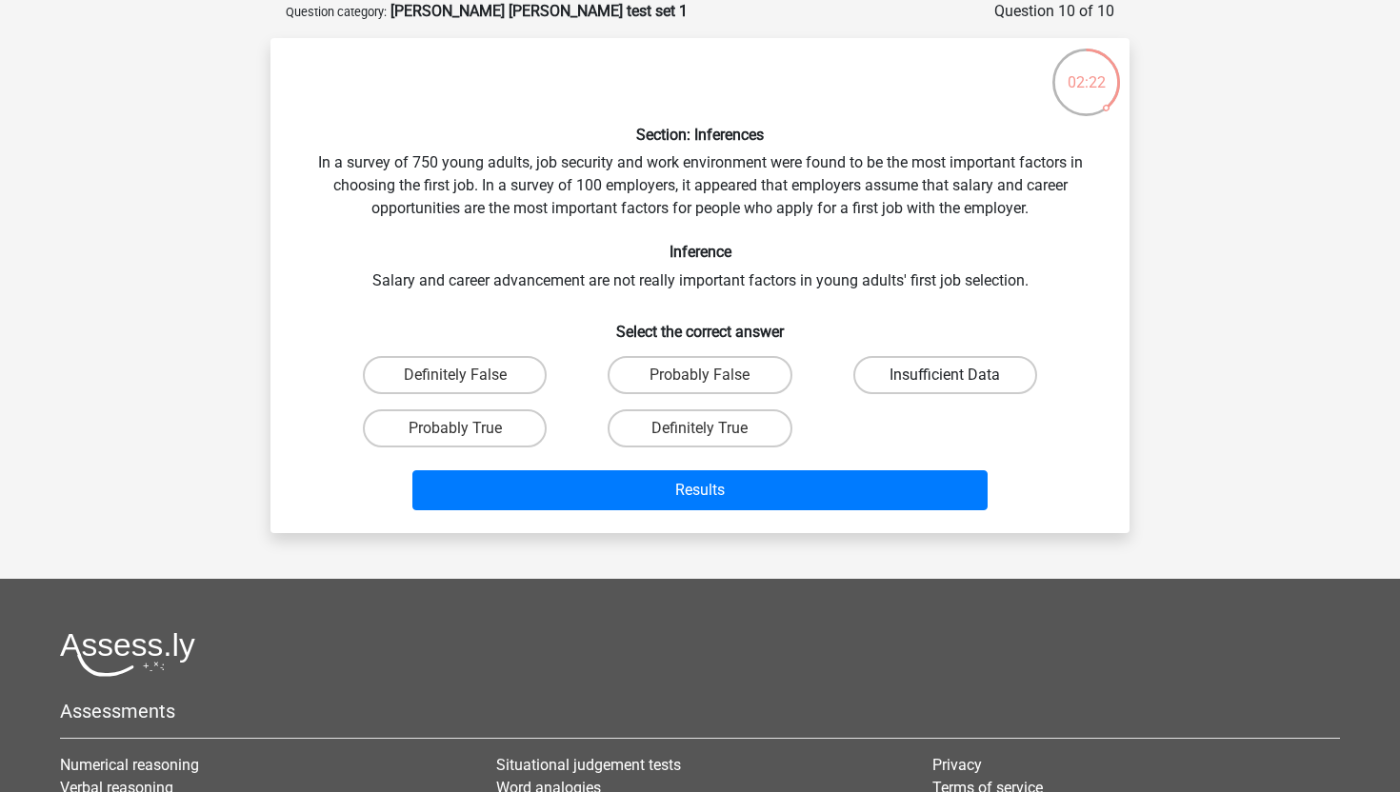
click at [905, 376] on label "Insufficient Data" at bounding box center [945, 375] width 184 height 38
click at [944, 376] on input "Insufficient Data" at bounding box center [950, 381] width 12 height 12
radio input "true"
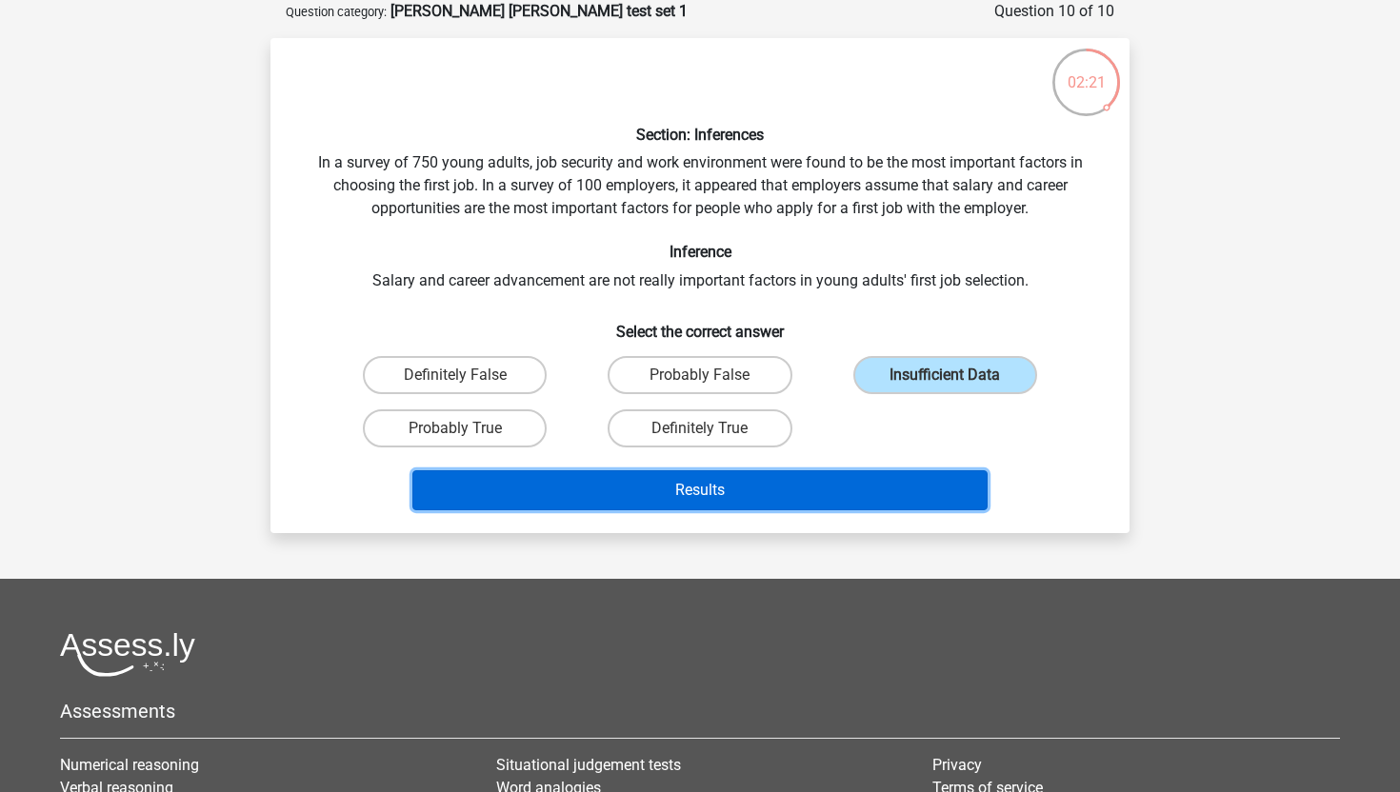
click at [815, 484] on button "Results" at bounding box center [700, 490] width 576 height 40
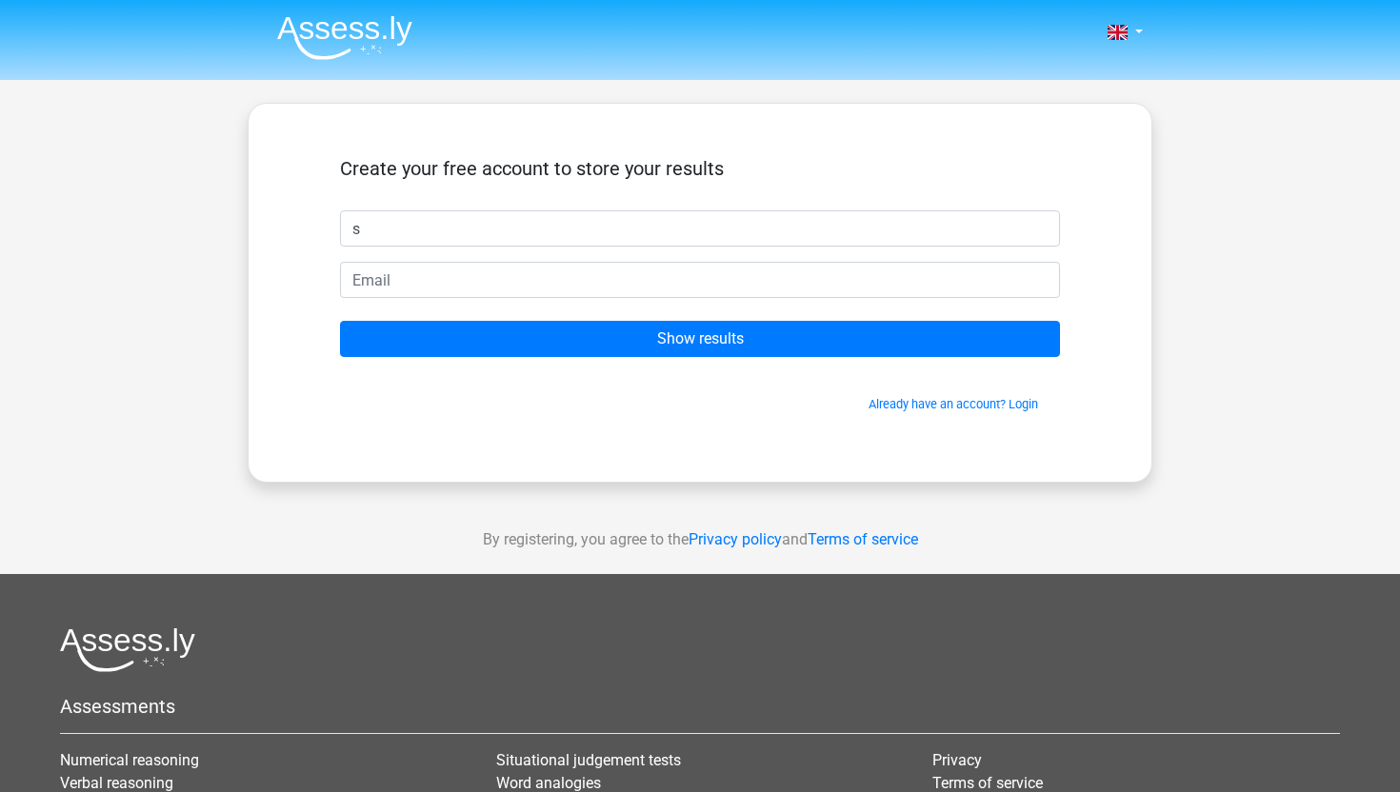
type input "s"
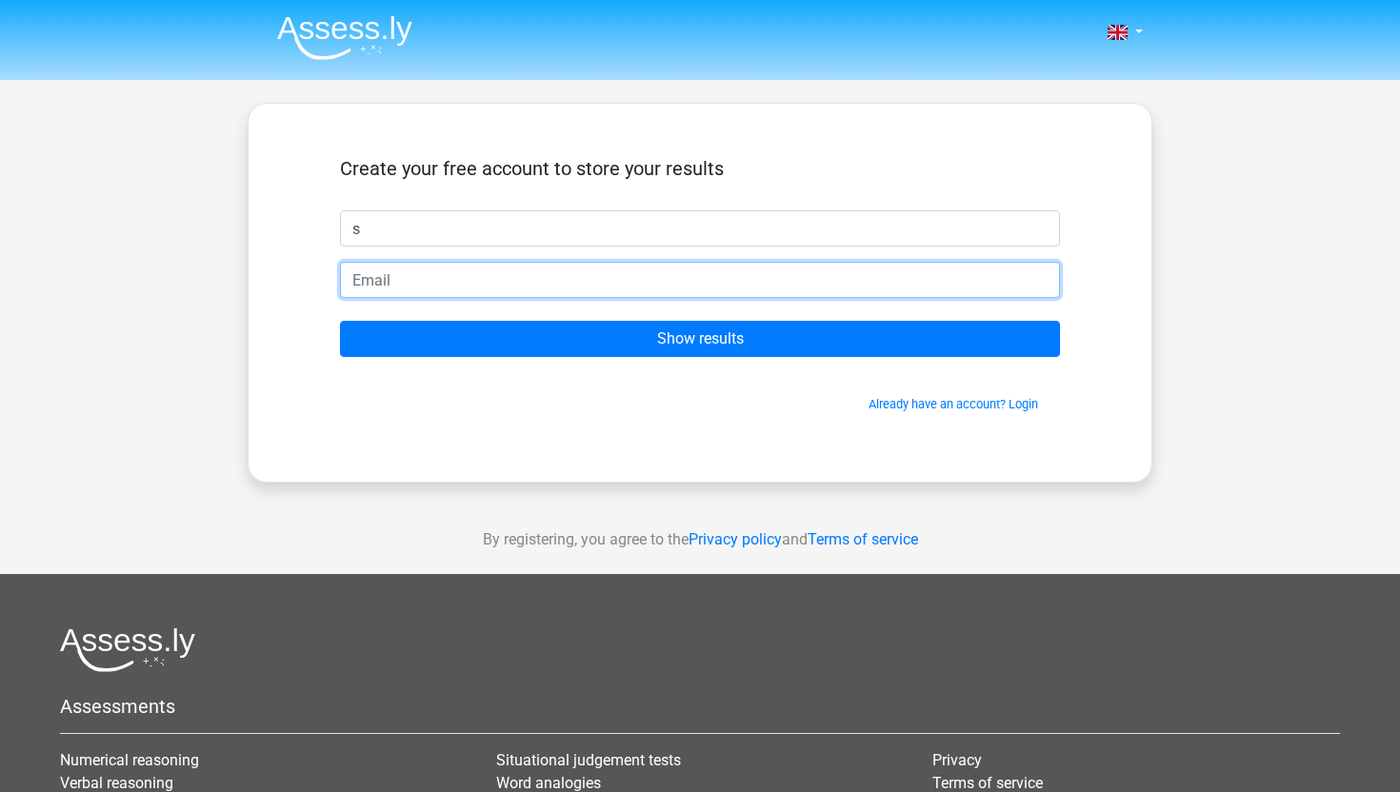
click at [380, 276] on input "email" at bounding box center [700, 280] width 720 height 36
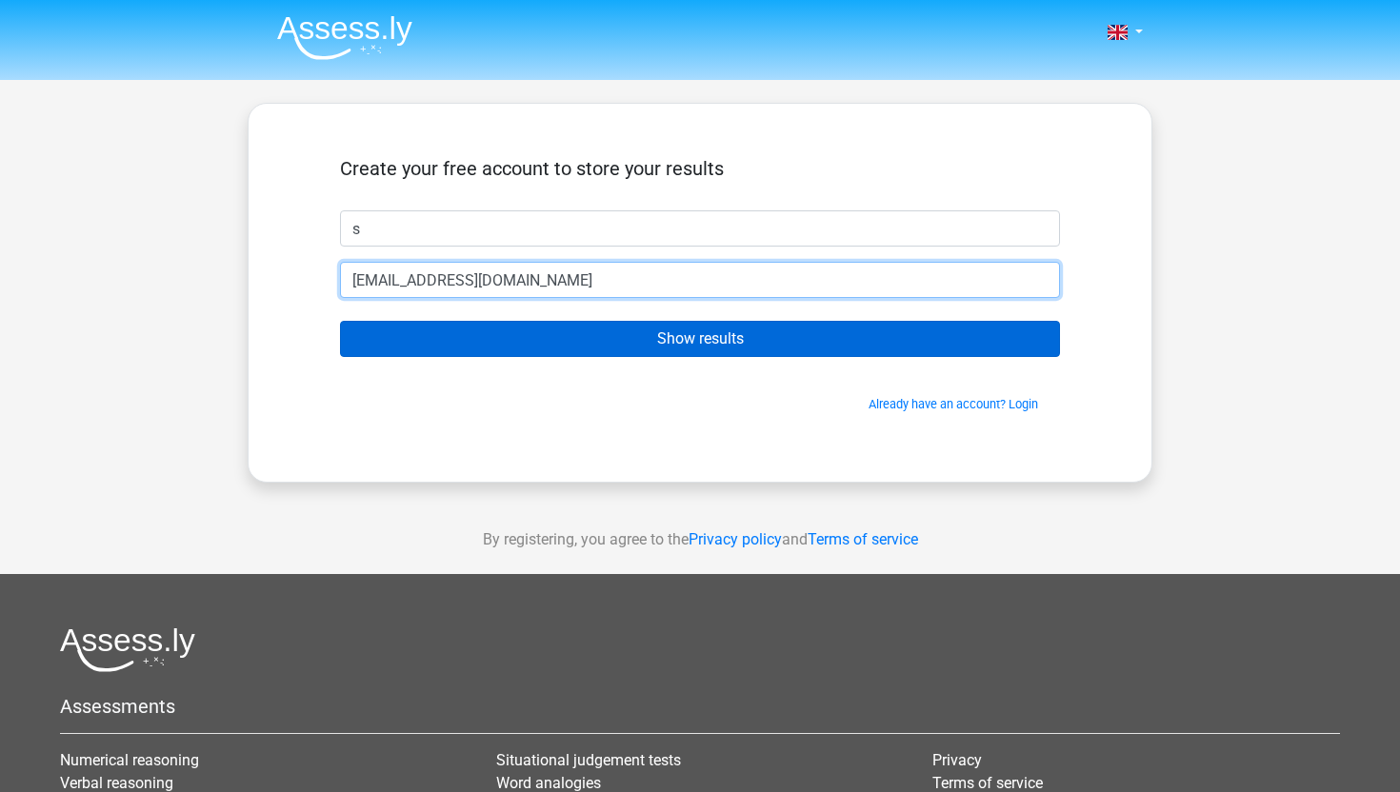
type input "[EMAIL_ADDRESS][DOMAIN_NAME]"
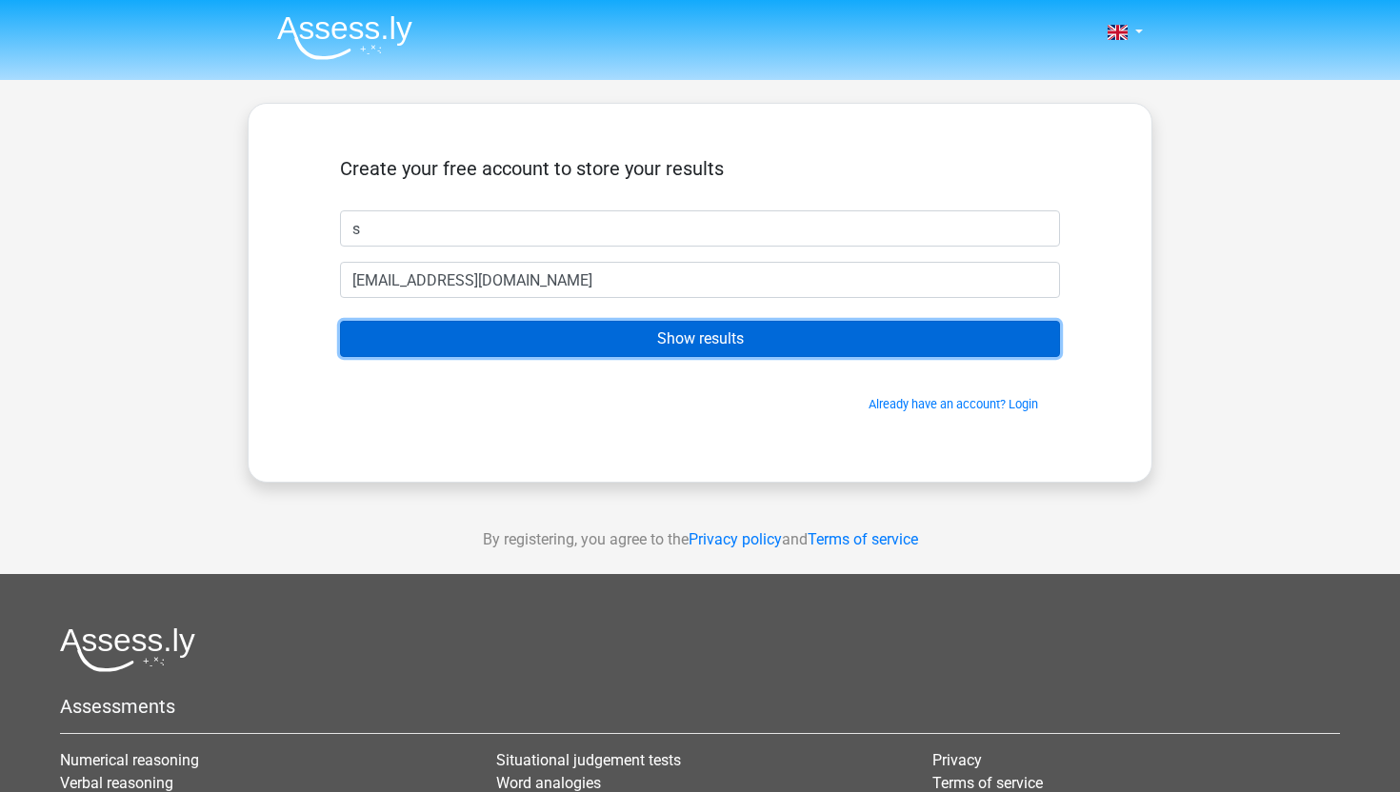
click at [488, 328] on input "Show results" at bounding box center [700, 339] width 720 height 36
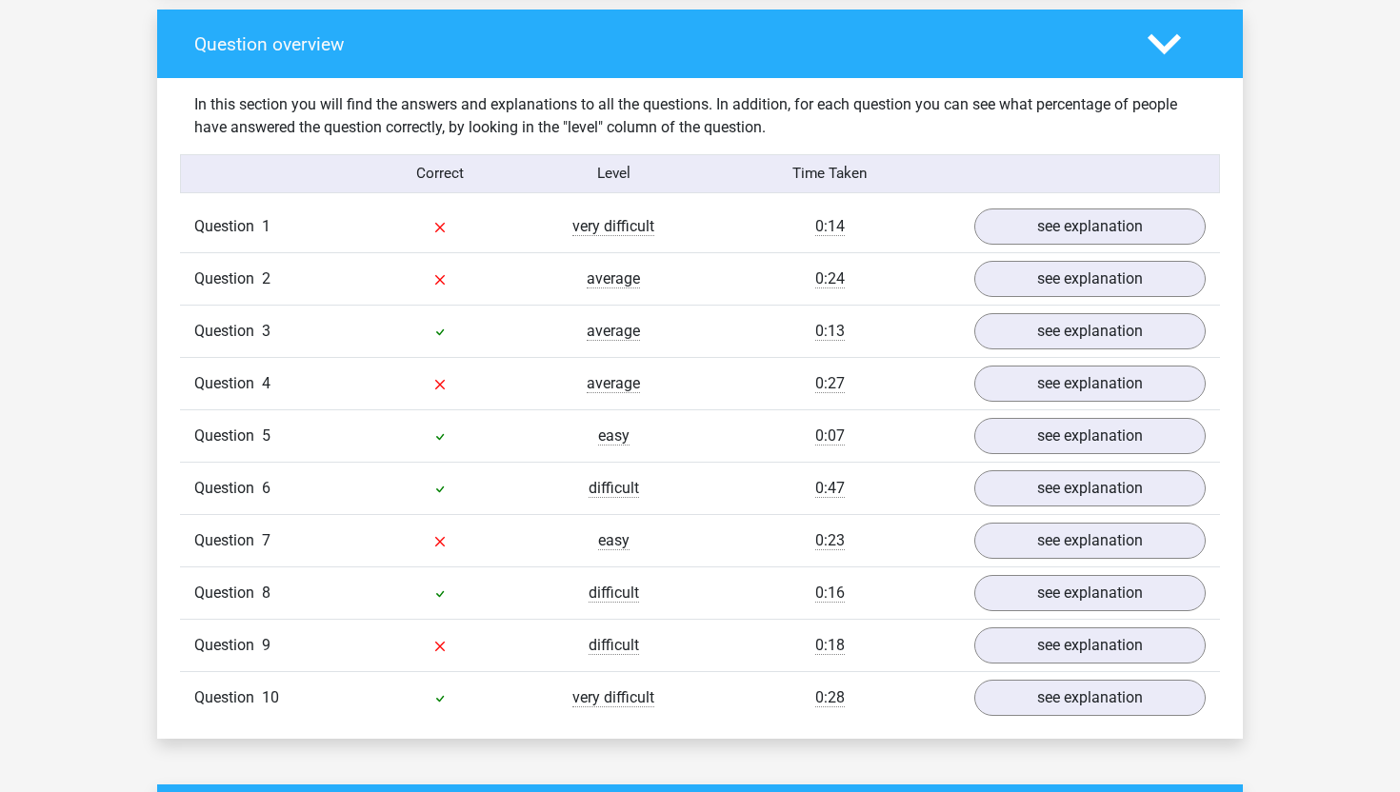
scroll to position [1429, 0]
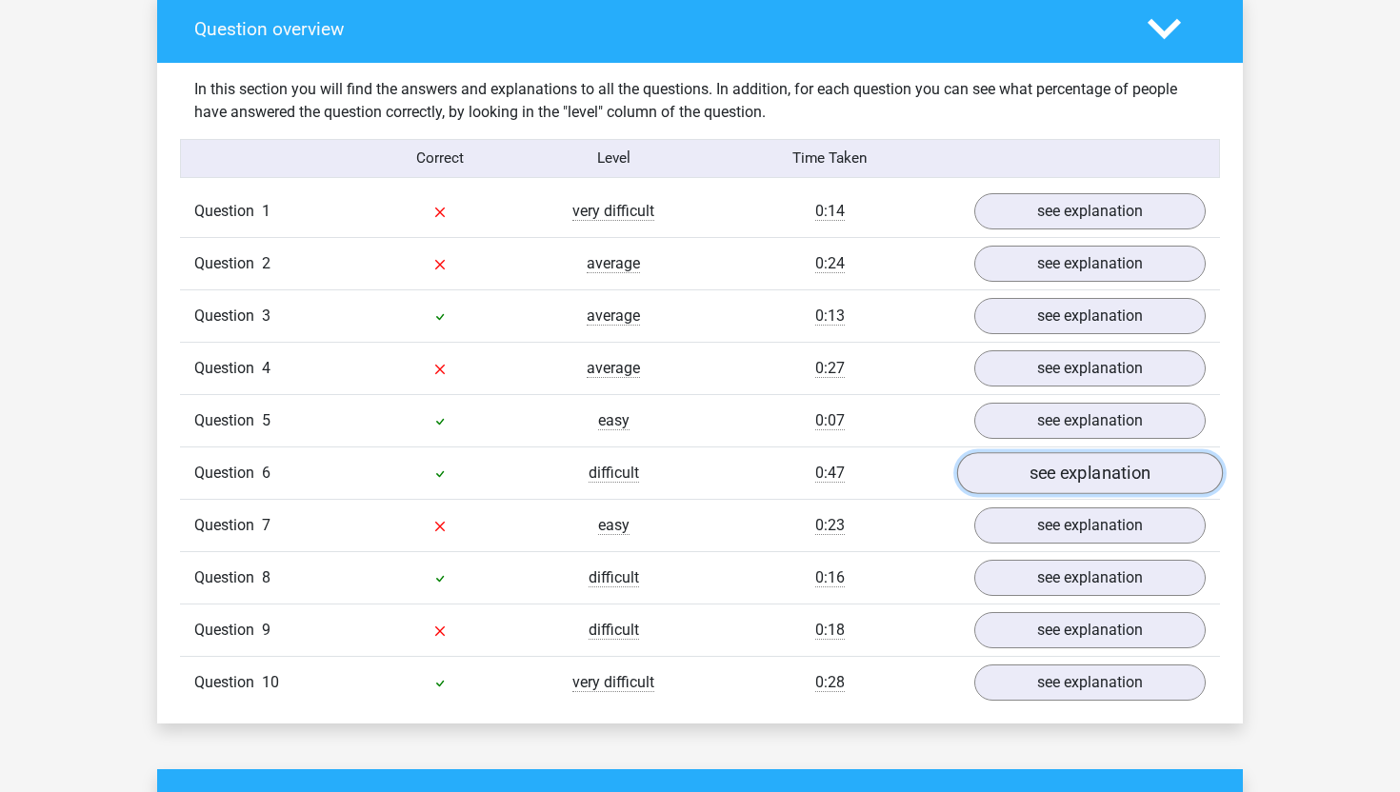
click at [1037, 461] on link "see explanation" at bounding box center [1090, 473] width 266 height 42
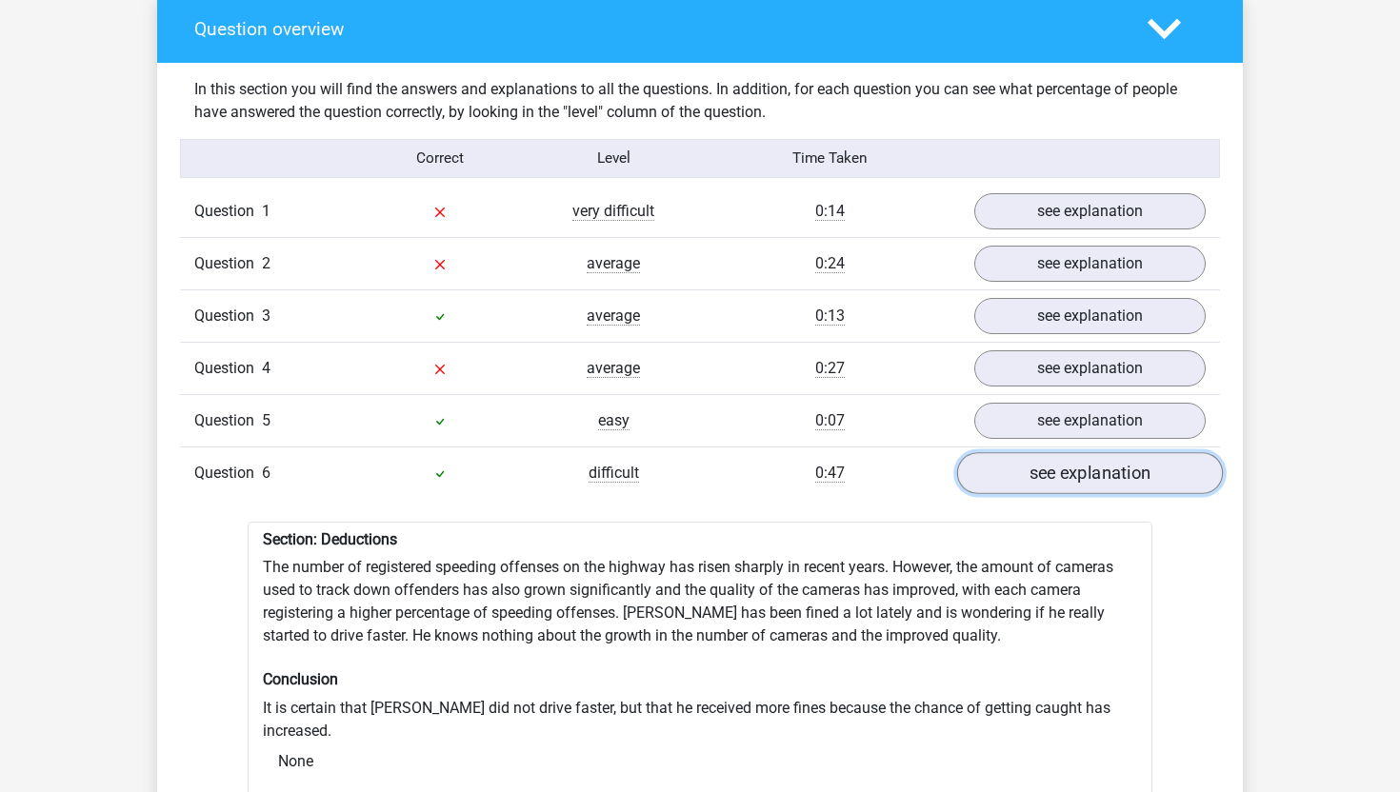
click at [1037, 461] on link "see explanation" at bounding box center [1090, 473] width 266 height 42
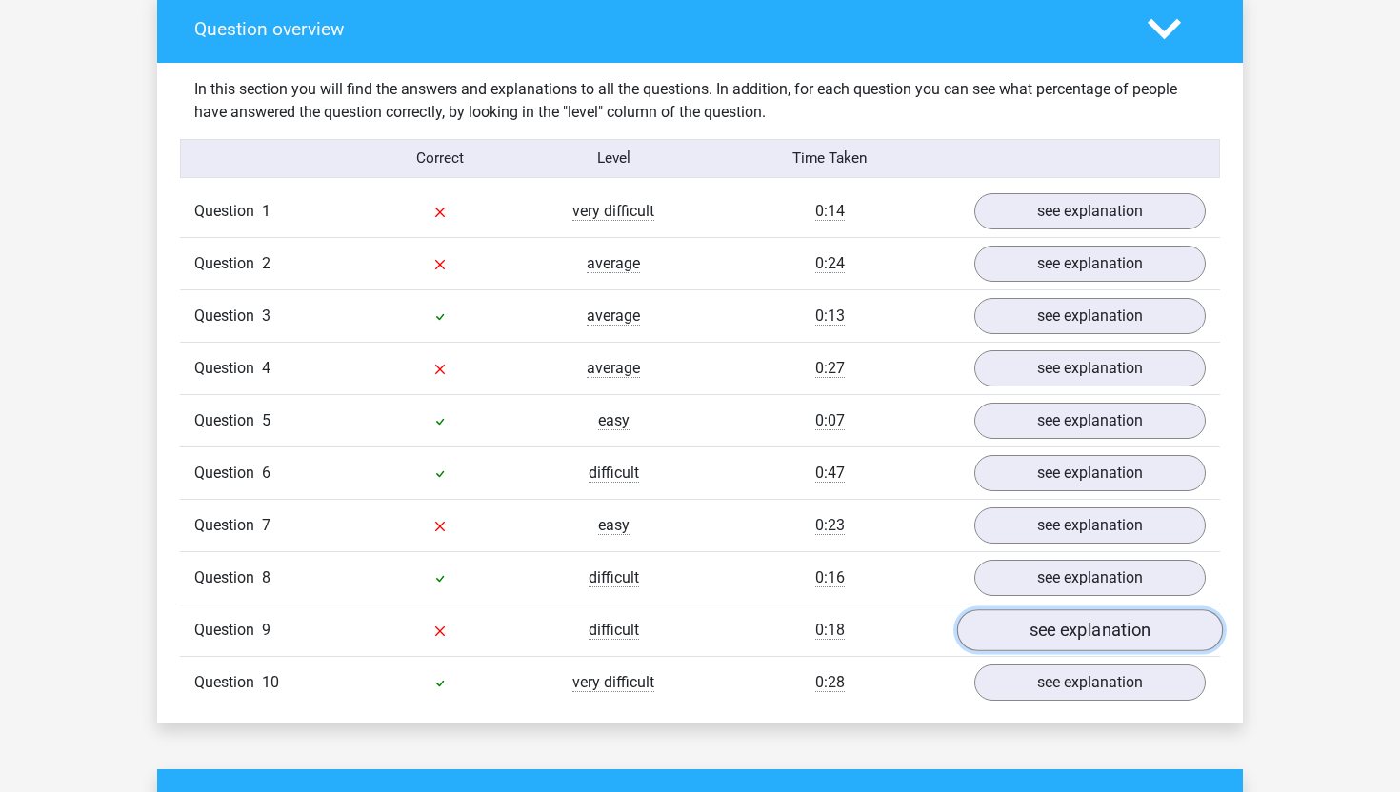
click at [1052, 613] on link "see explanation" at bounding box center [1090, 630] width 266 height 42
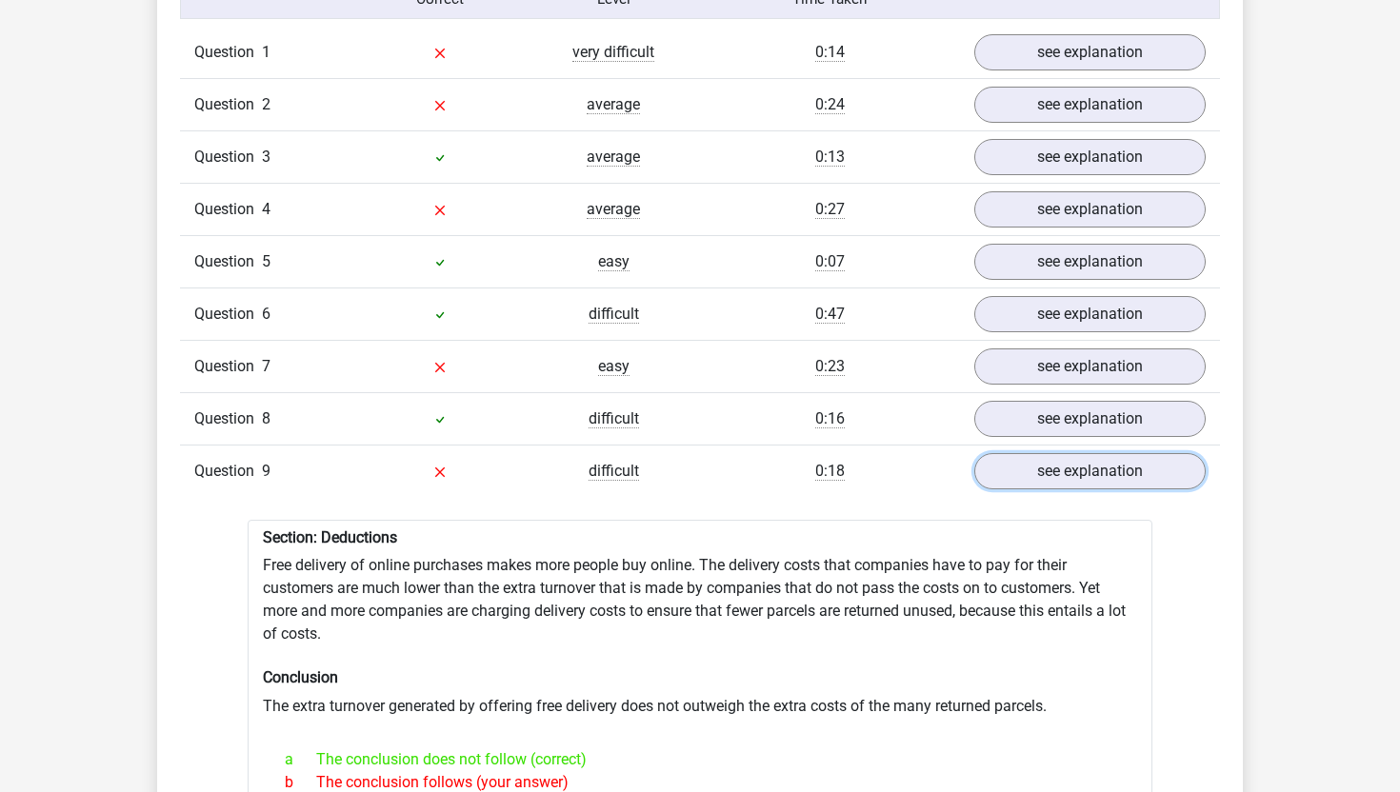
scroll to position [1514, 0]
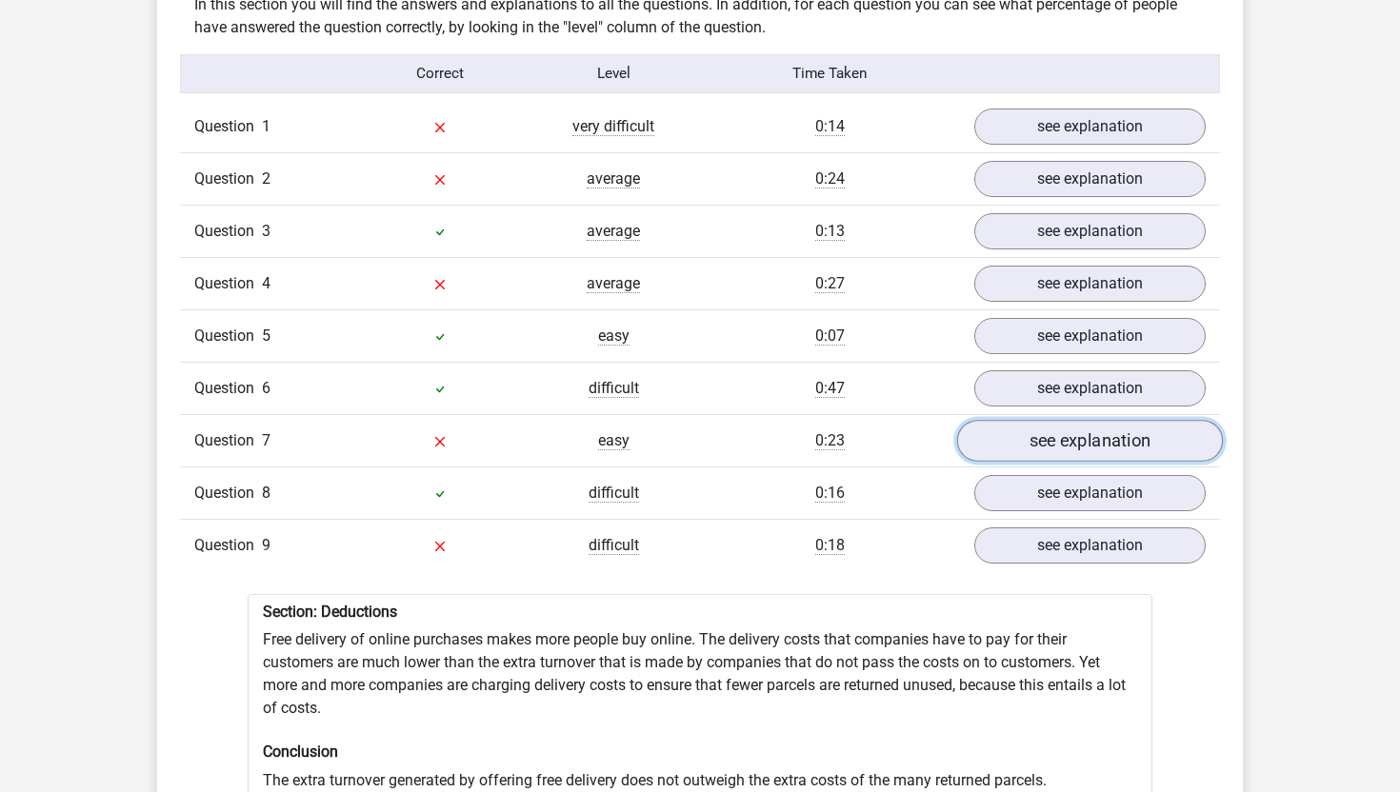
click at [998, 425] on link "see explanation" at bounding box center [1090, 441] width 266 height 42
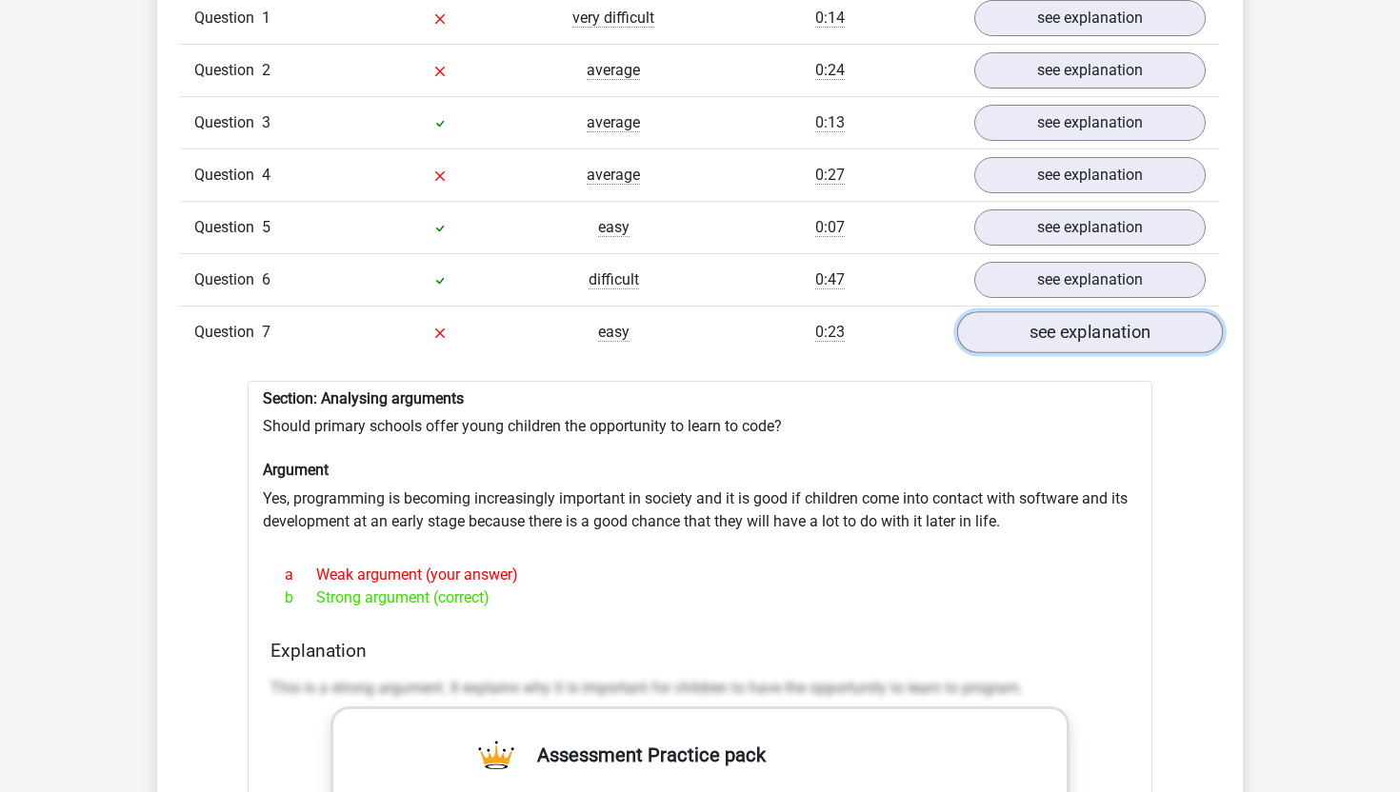
scroll to position [1559, 0]
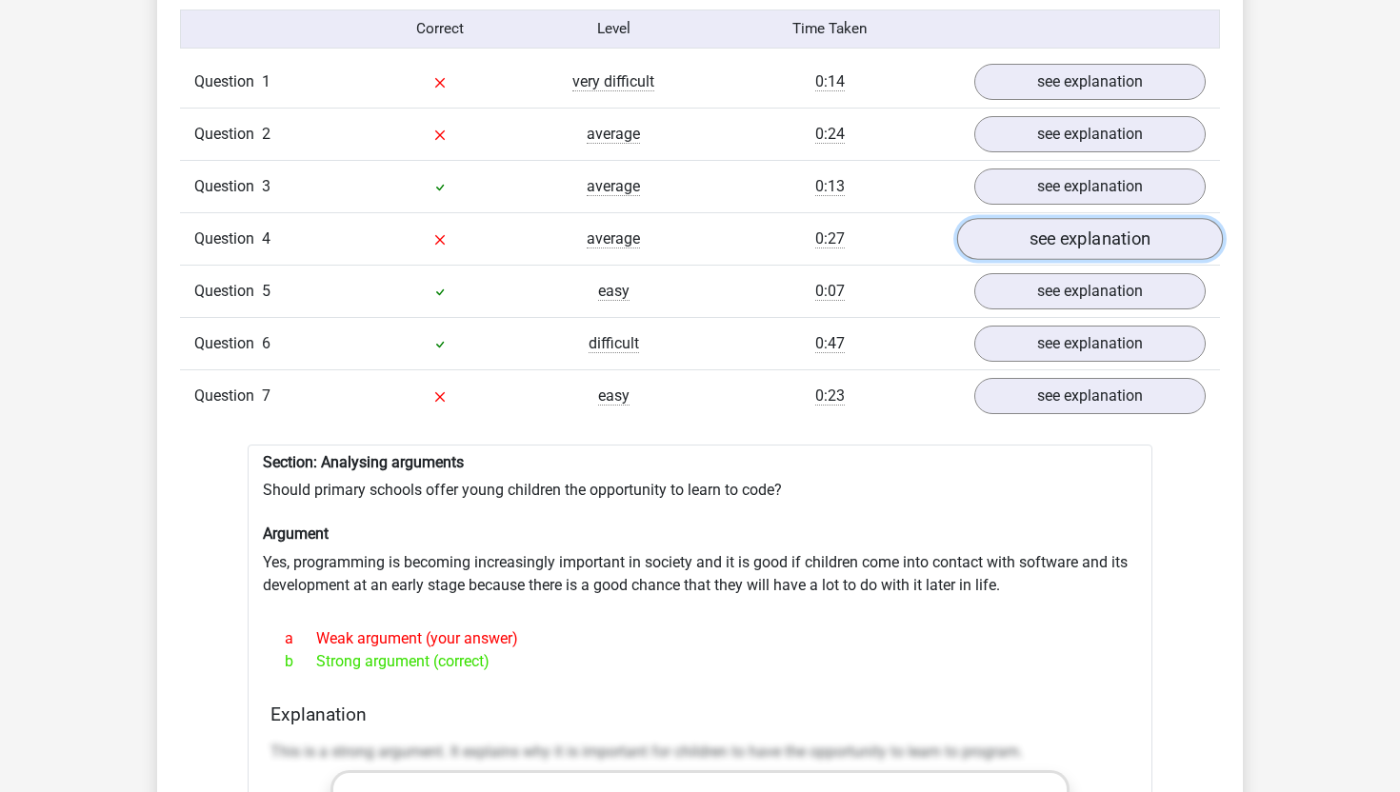
click at [1023, 218] on link "see explanation" at bounding box center [1090, 239] width 266 height 42
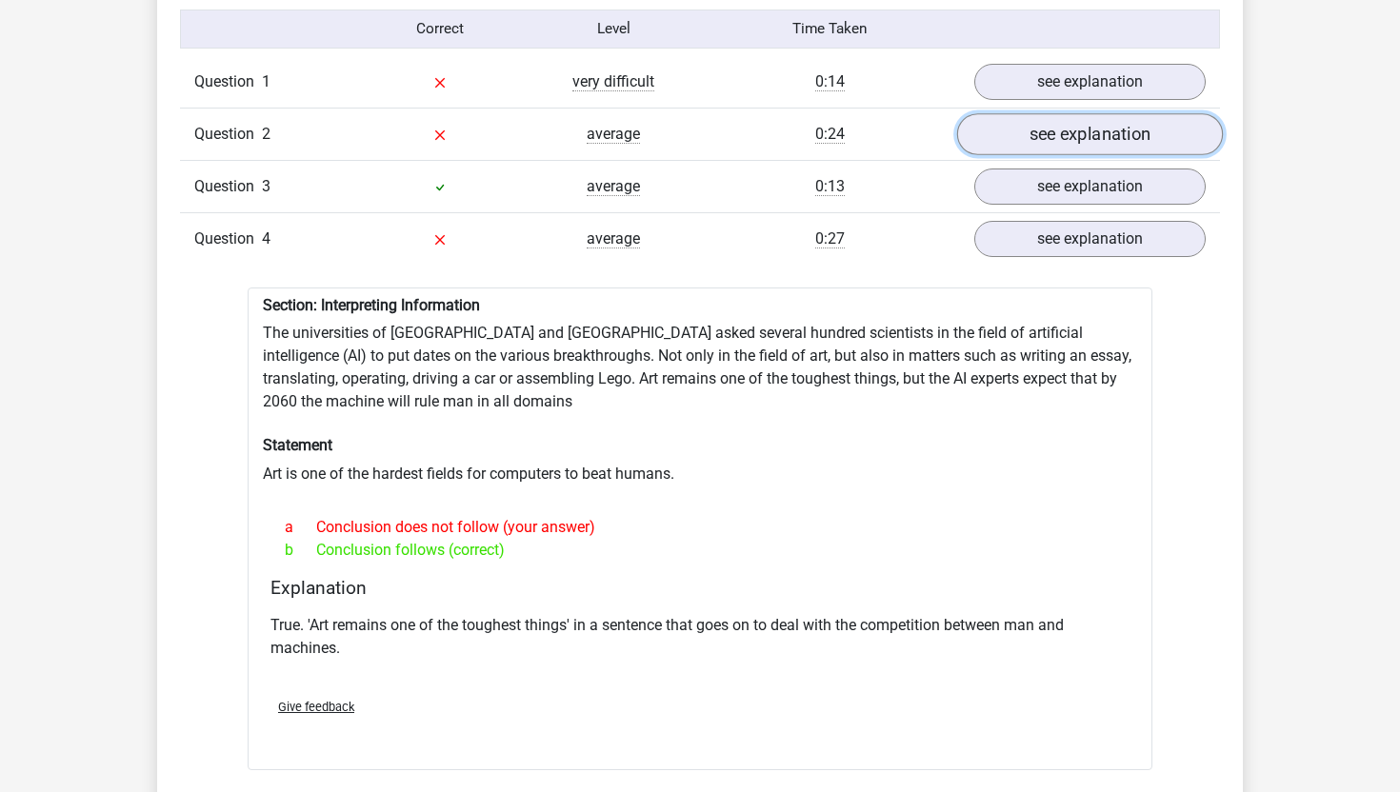
click at [1042, 115] on link "see explanation" at bounding box center [1090, 134] width 266 height 42
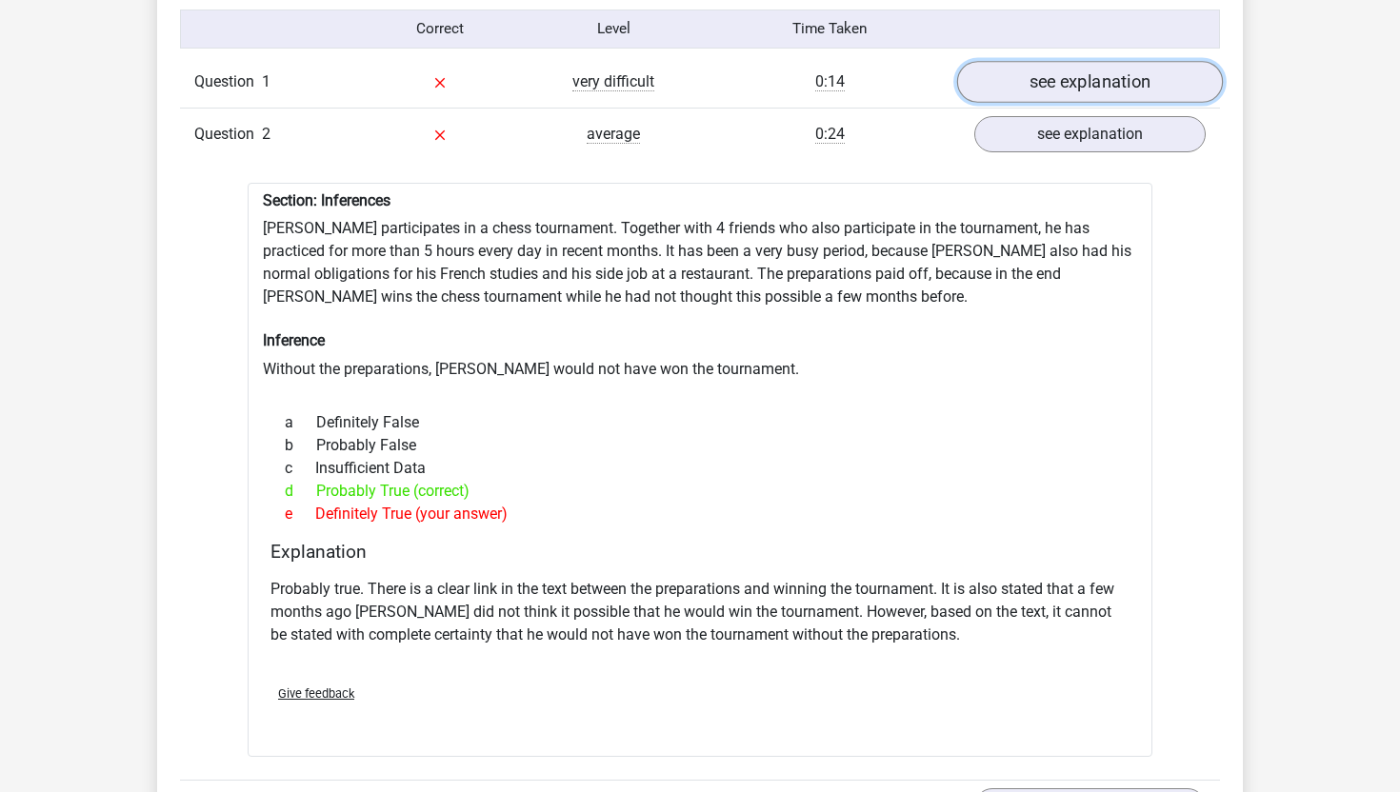
click at [1046, 66] on link "see explanation" at bounding box center [1090, 82] width 266 height 42
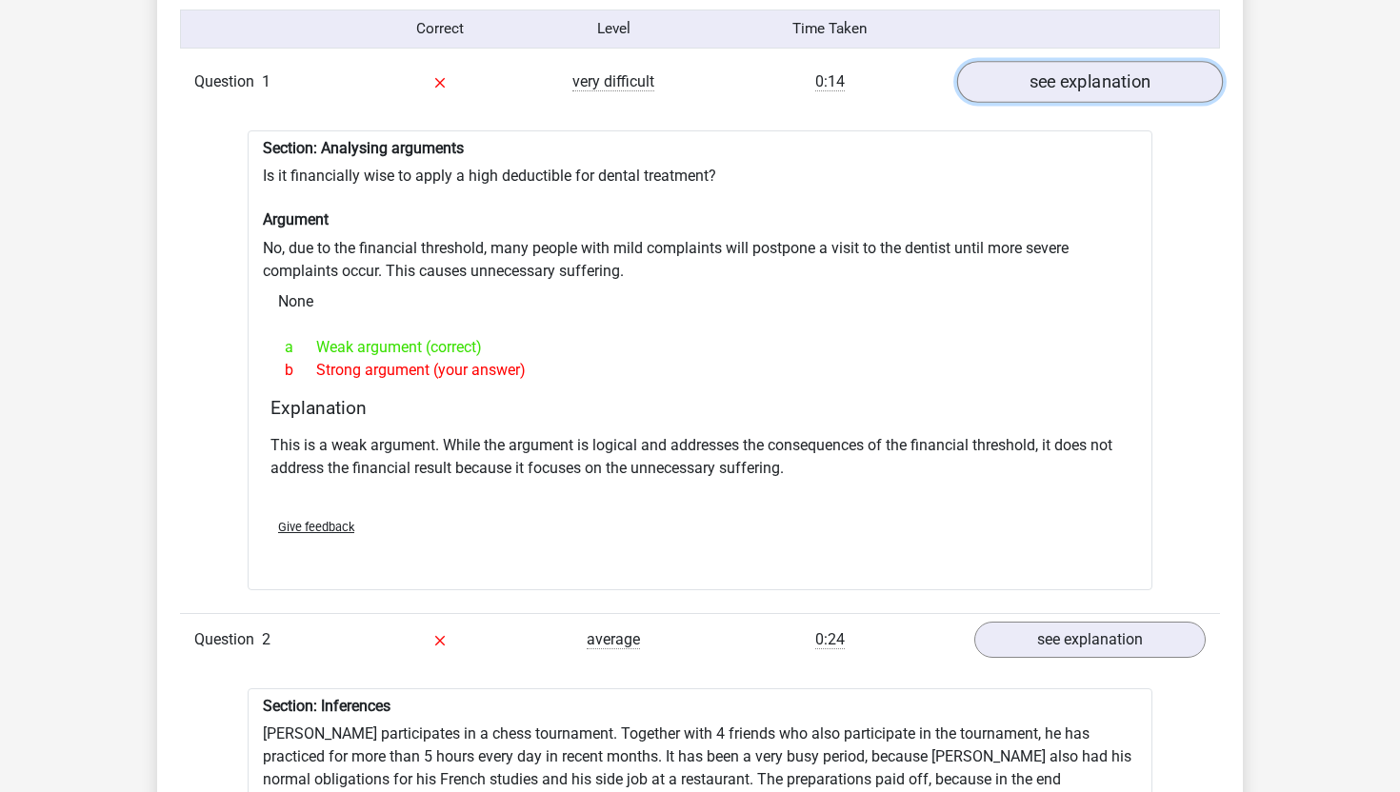
click at [1046, 66] on link "see explanation" at bounding box center [1090, 82] width 266 height 42
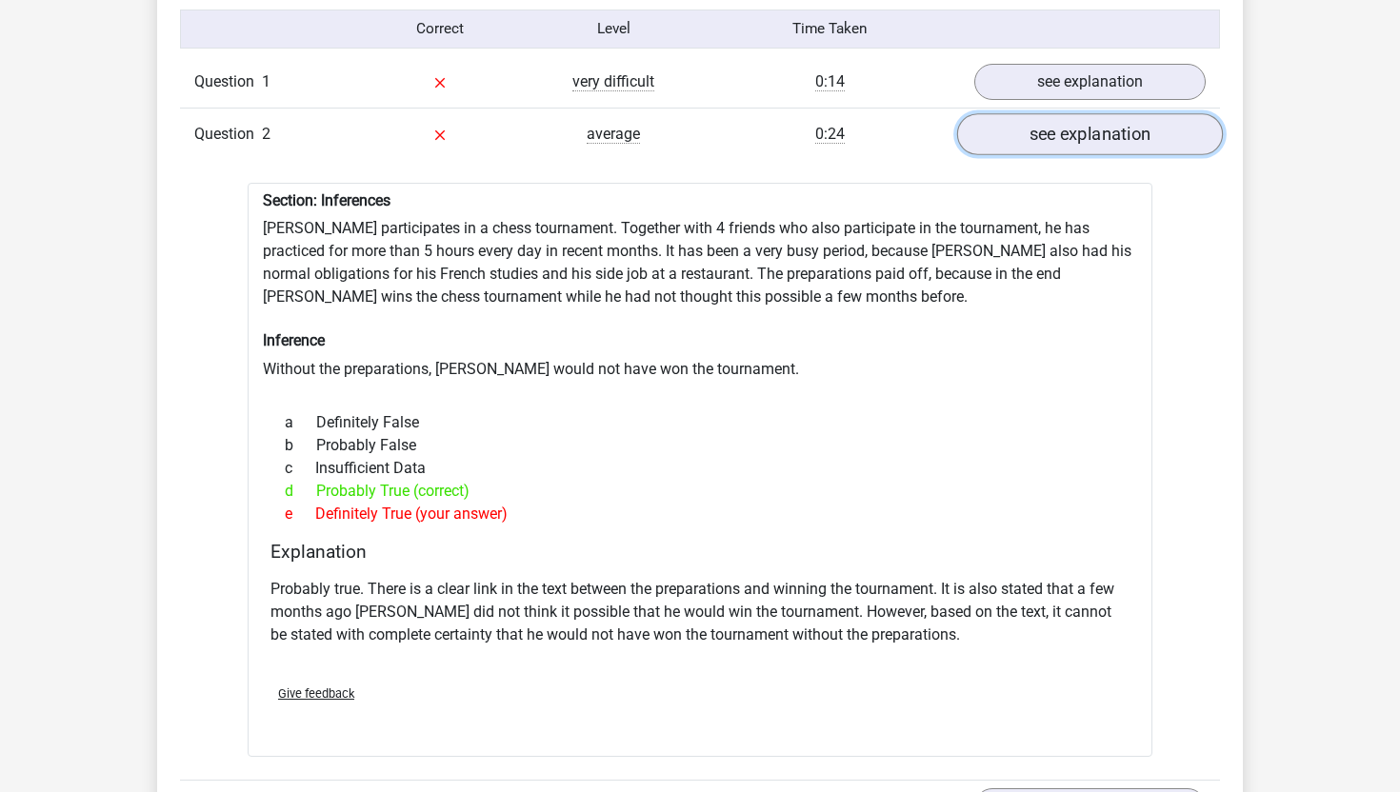
click at [1075, 125] on link "see explanation" at bounding box center [1090, 134] width 266 height 42
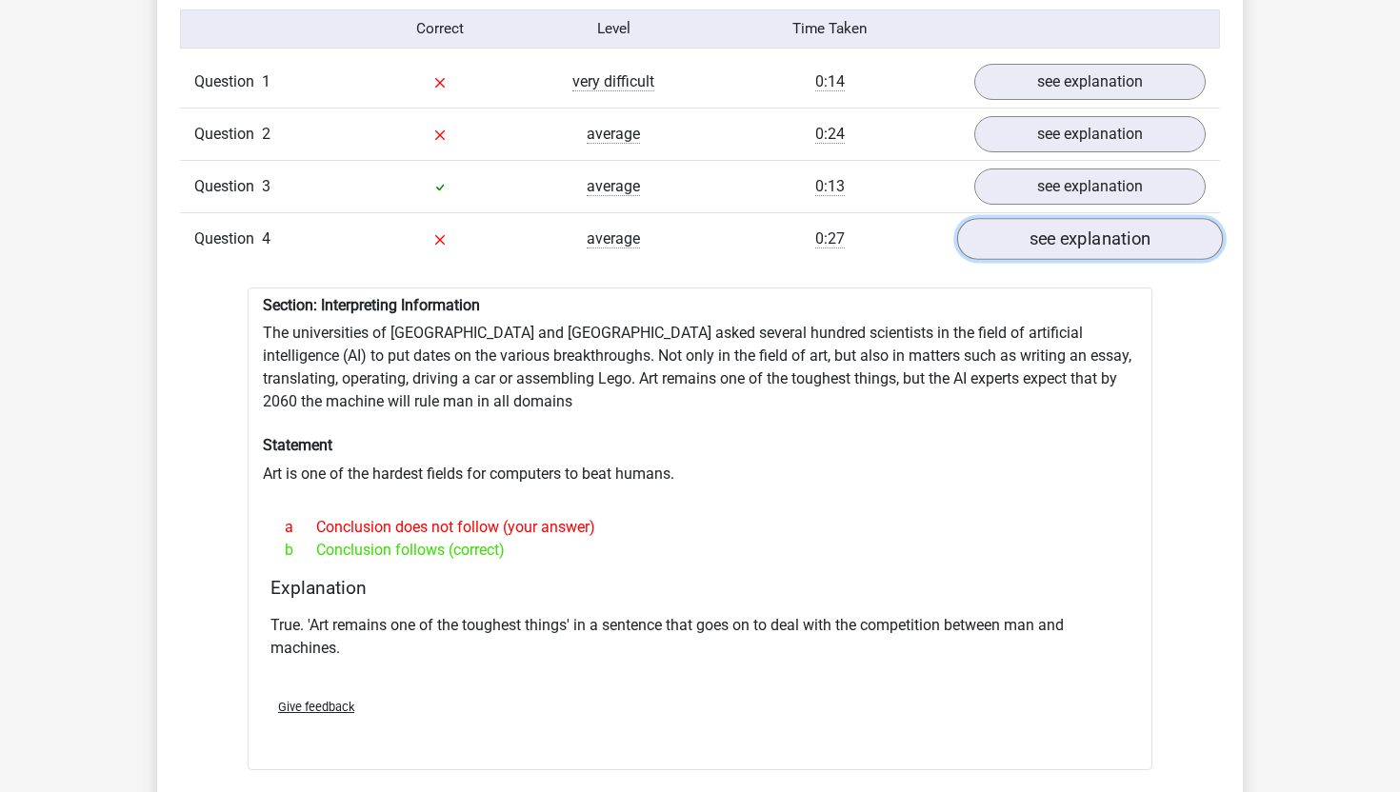
click at [1070, 236] on link "see explanation" at bounding box center [1090, 239] width 266 height 42
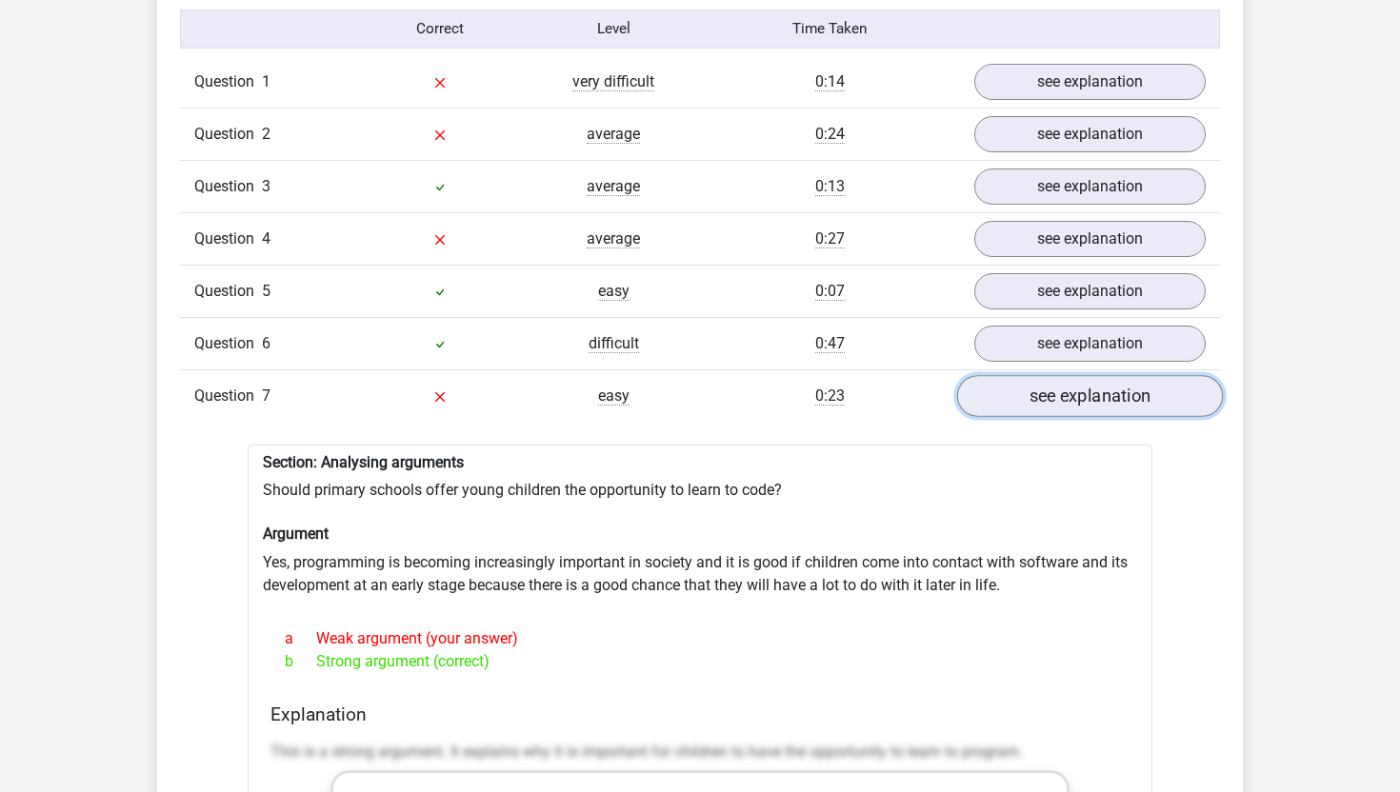
click at [1070, 391] on link "see explanation" at bounding box center [1090, 396] width 266 height 42
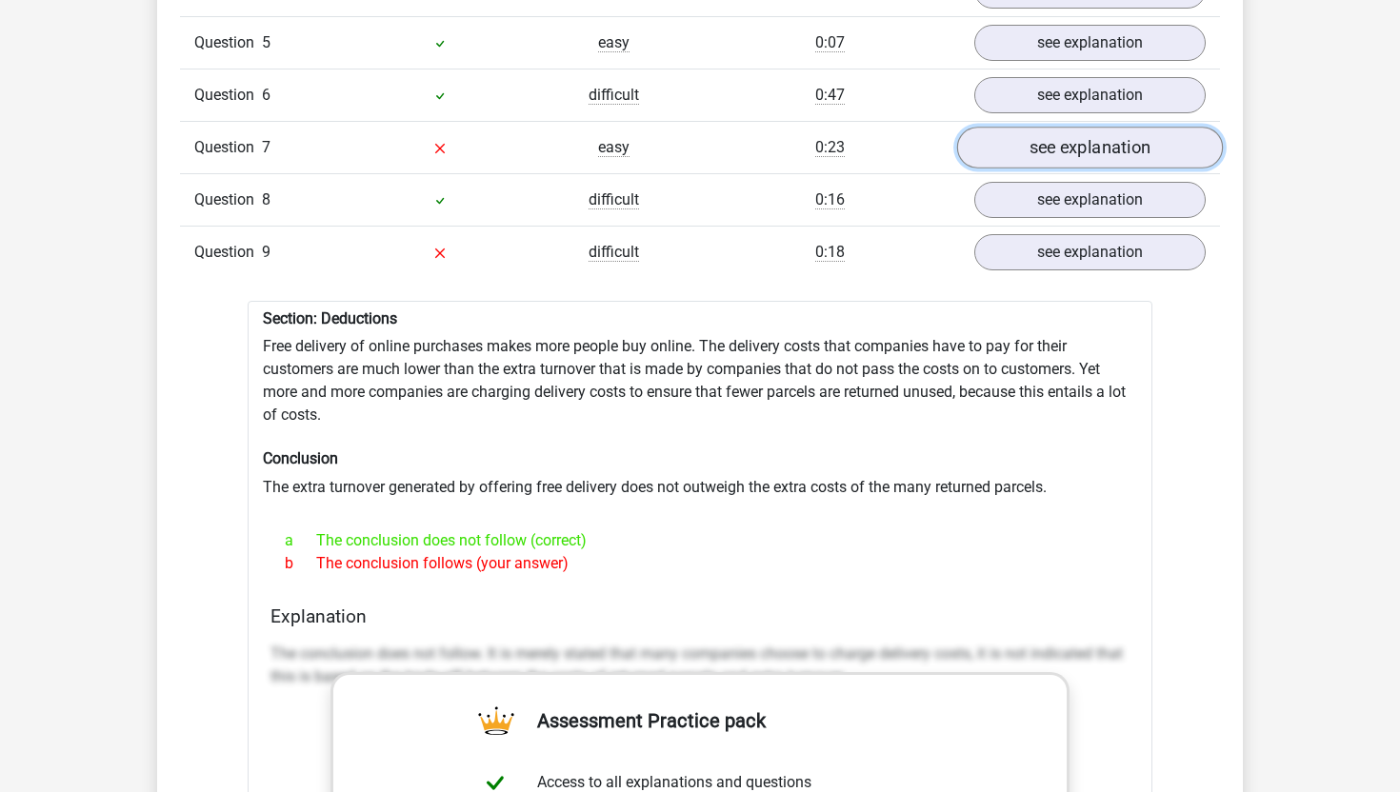
scroll to position [1830, 0]
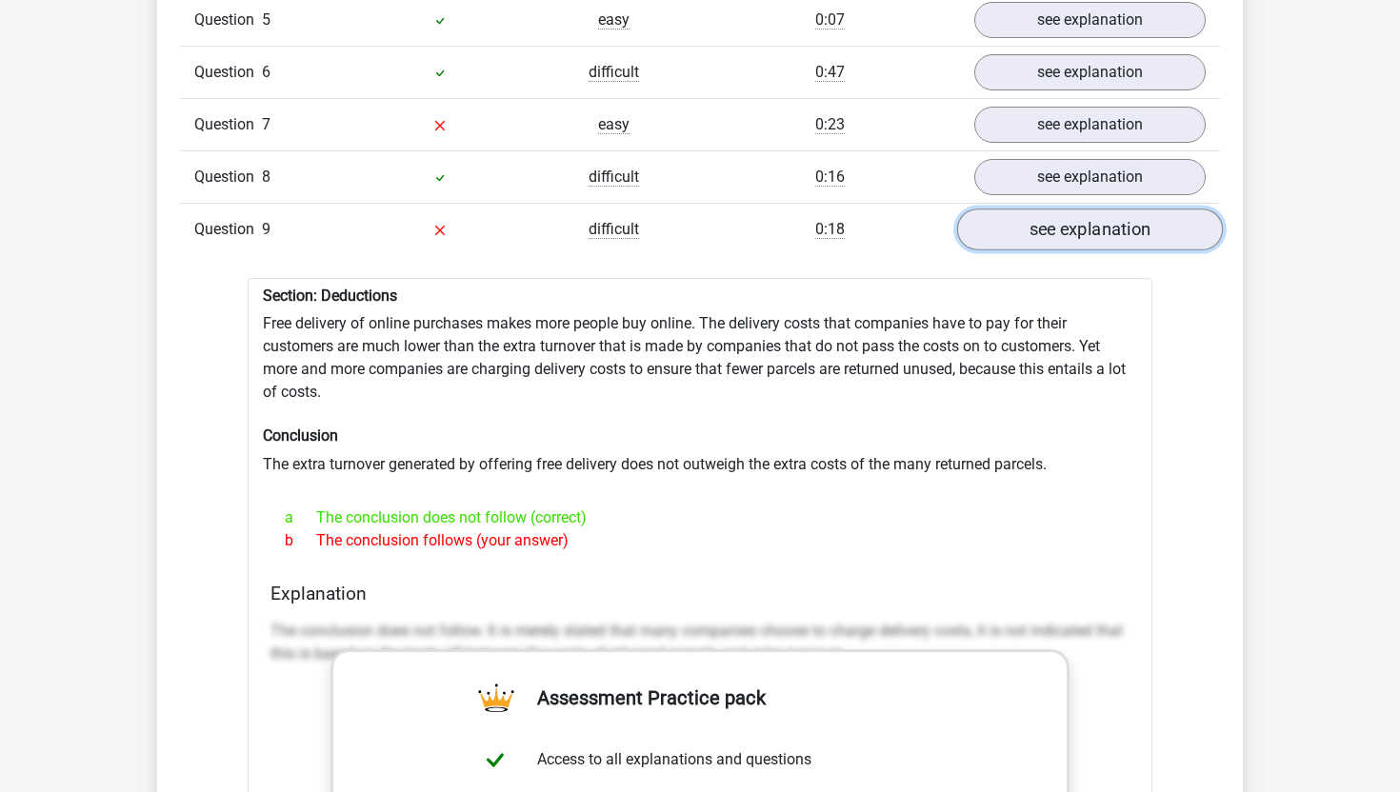
click at [1113, 229] on link "see explanation" at bounding box center [1090, 230] width 266 height 42
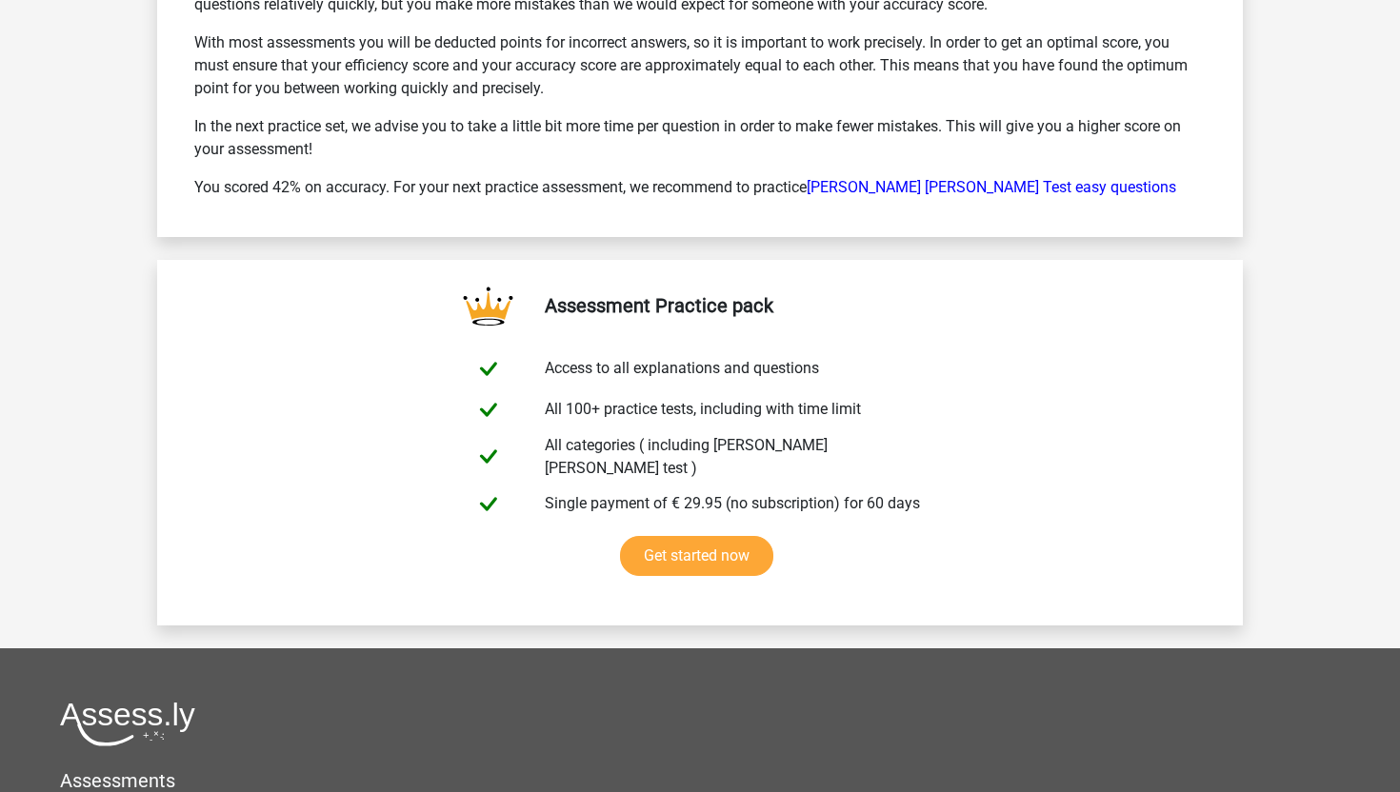
scroll to position [3029, 0]
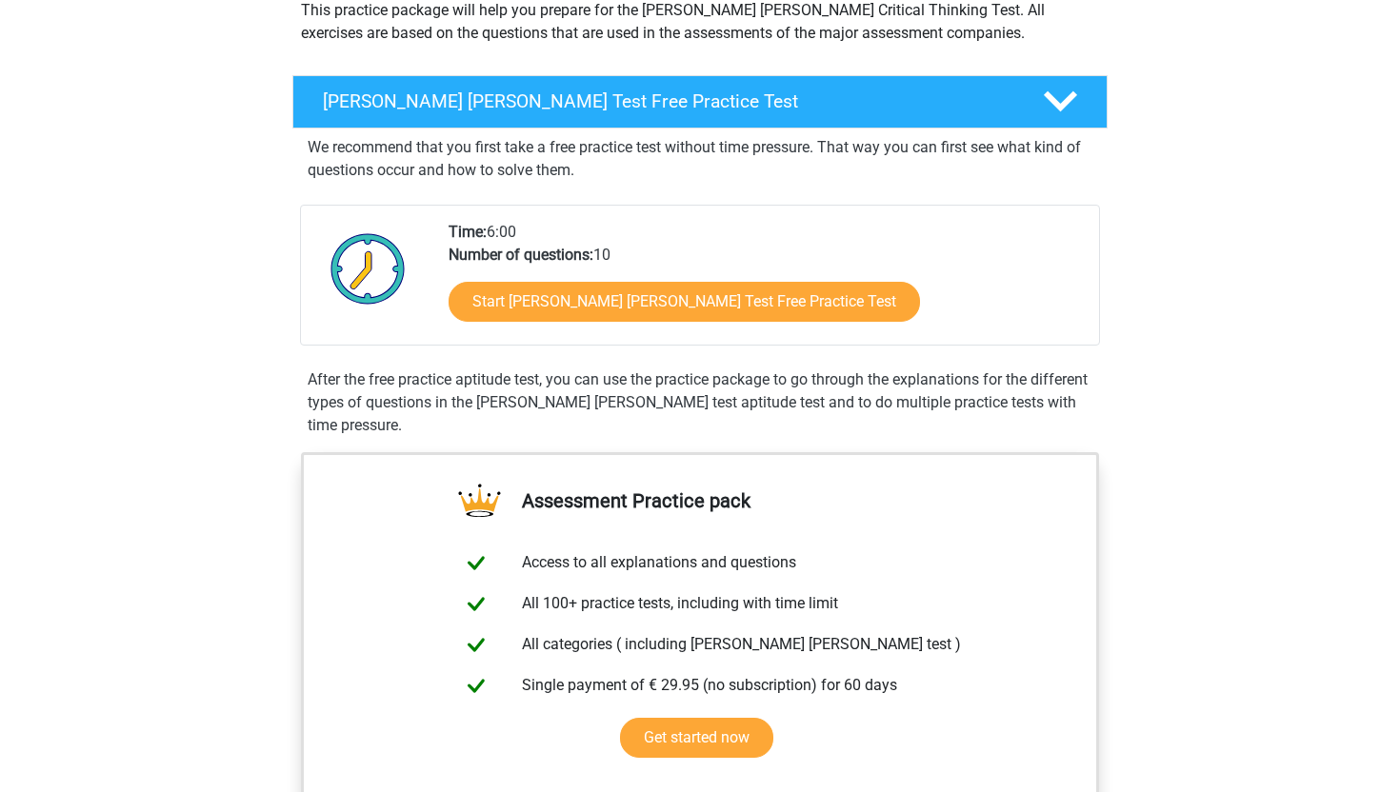
scroll to position [238, 0]
